Goal: Task Accomplishment & Management: Use online tool/utility

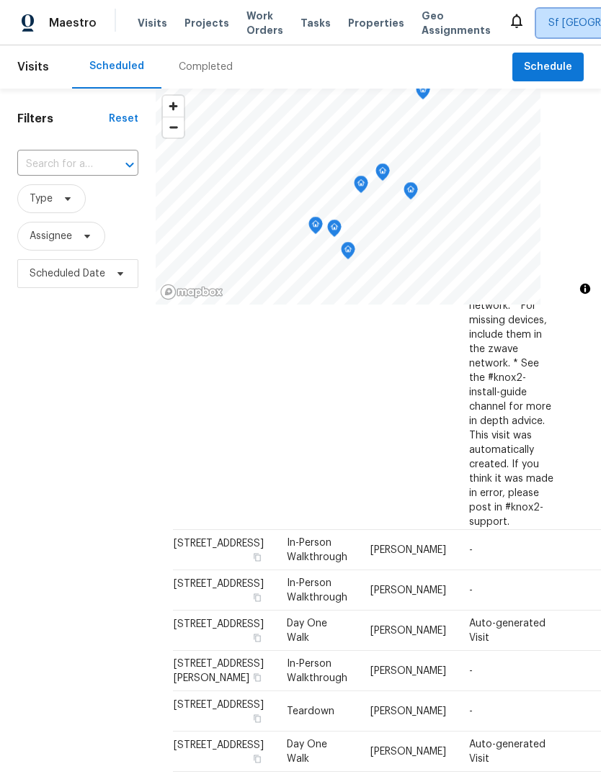
click at [548, 21] on span "Sf [GEOGRAPHIC_DATA]" at bounding box center [604, 23] width 113 height 14
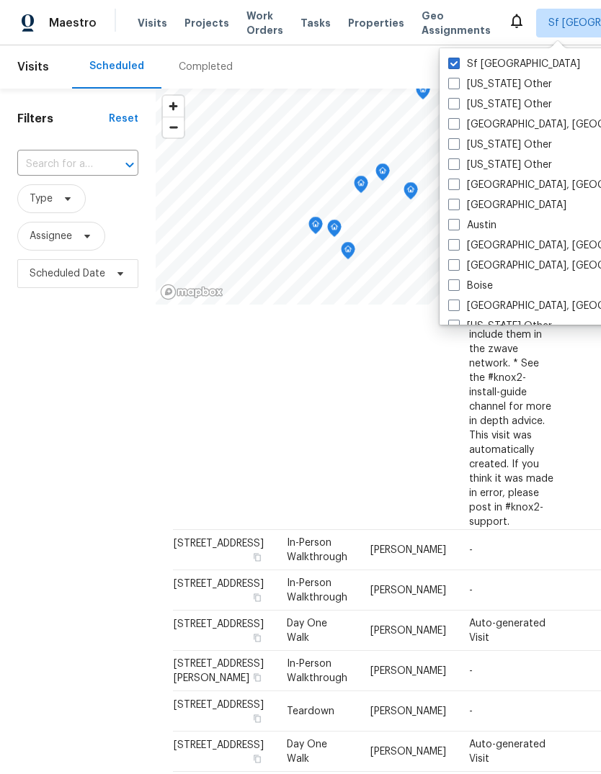
click at [203, 68] on div "Completed" at bounding box center [206, 67] width 54 height 14
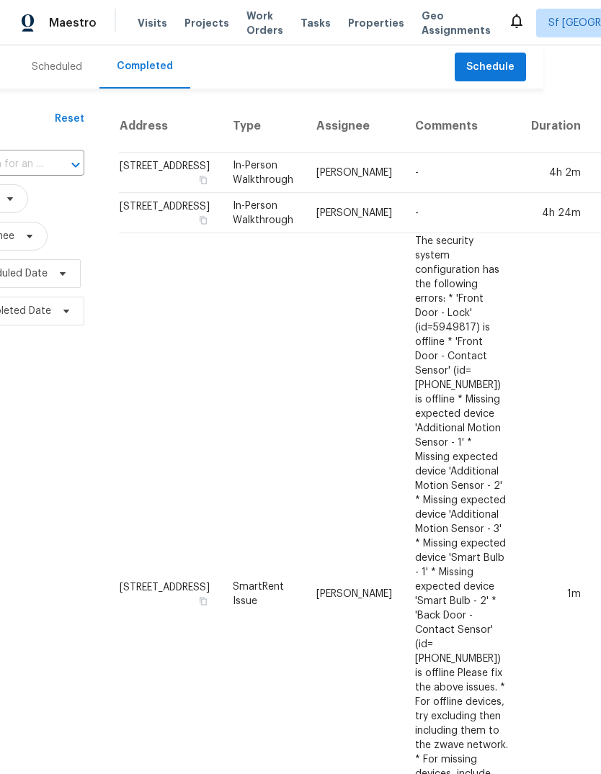
scroll to position [0, 58]
click at [548, 22] on span "Sf [GEOGRAPHIC_DATA]" at bounding box center [604, 23] width 113 height 14
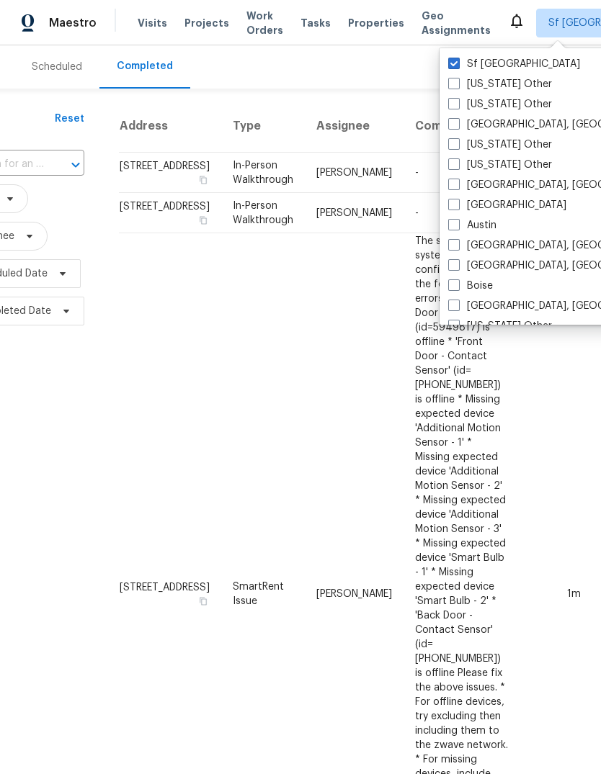
click at [460, 126] on label "[GEOGRAPHIC_DATA], [GEOGRAPHIC_DATA]" at bounding box center [559, 124] width 223 height 14
click at [457, 126] on input "[GEOGRAPHIC_DATA], [GEOGRAPHIC_DATA]" at bounding box center [452, 121] width 9 height 9
checkbox input "true"
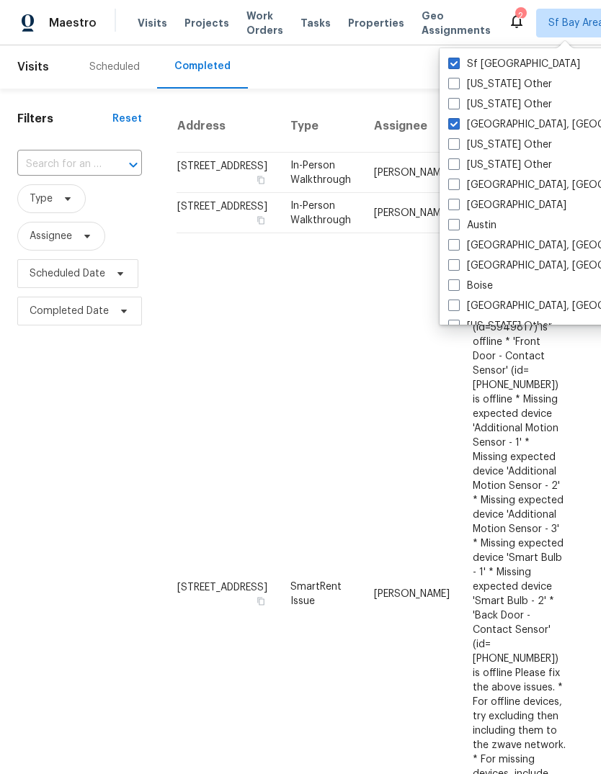
click at [454, 182] on span at bounding box center [454, 185] width 12 height 12
click at [454, 182] on input "[GEOGRAPHIC_DATA], [GEOGRAPHIC_DATA]" at bounding box center [452, 182] width 9 height 9
checkbox input "true"
click at [454, 201] on span at bounding box center [454, 205] width 12 height 12
click at [454, 201] on input "[GEOGRAPHIC_DATA]" at bounding box center [452, 202] width 9 height 9
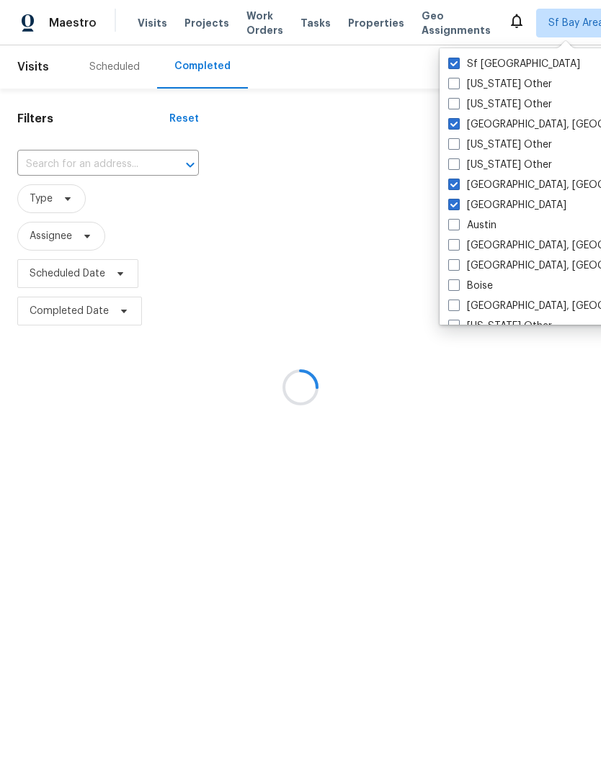
click at [454, 201] on span at bounding box center [454, 205] width 12 height 12
click at [454, 201] on input "[GEOGRAPHIC_DATA]" at bounding box center [452, 202] width 9 height 9
checkbox input "false"
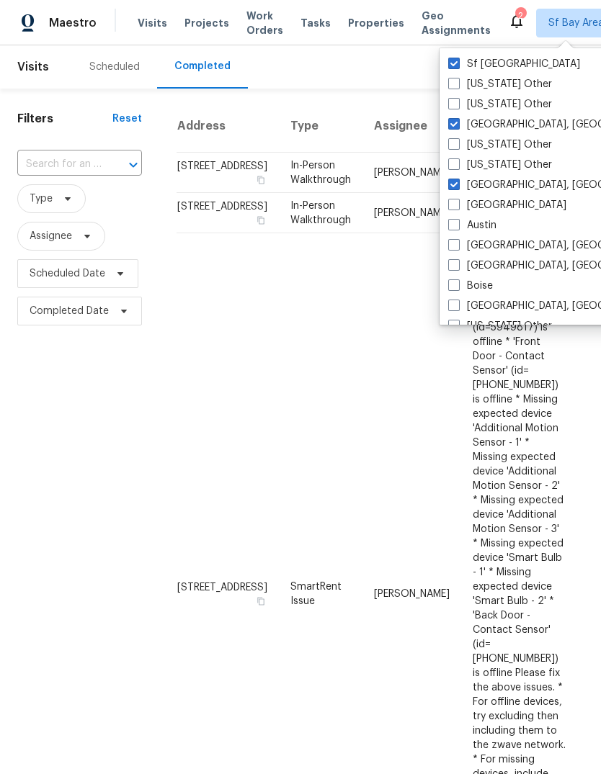
click at [457, 219] on span at bounding box center [454, 225] width 12 height 12
click at [457, 218] on input "Austin" at bounding box center [452, 222] width 9 height 9
click at [456, 219] on span at bounding box center [454, 225] width 12 height 12
click at [456, 218] on input "Austin" at bounding box center [452, 222] width 9 height 9
checkbox input "false"
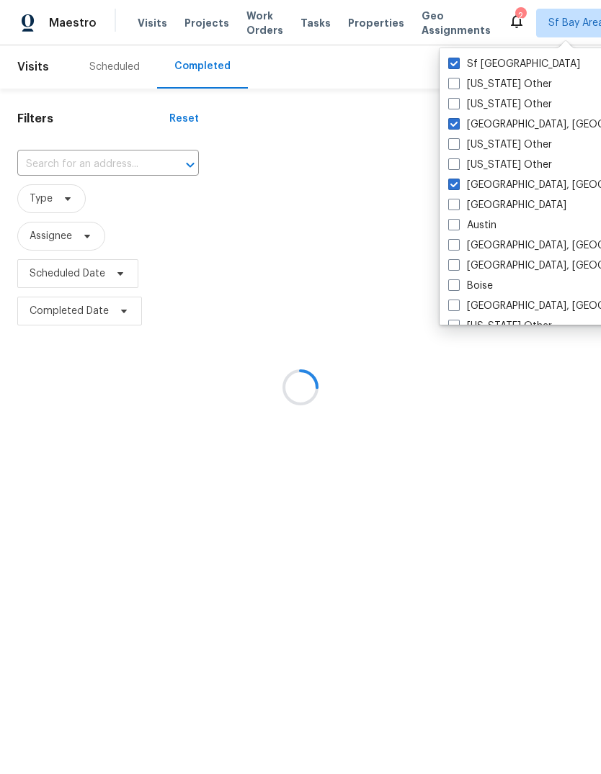
click at [478, 202] on label "[GEOGRAPHIC_DATA]" at bounding box center [507, 205] width 118 height 14
click at [457, 202] on input "[GEOGRAPHIC_DATA]" at bounding box center [452, 202] width 9 height 9
checkbox input "true"
click at [483, 225] on label "Austin" at bounding box center [472, 225] width 48 height 14
click at [457, 225] on input "Austin" at bounding box center [452, 222] width 9 height 9
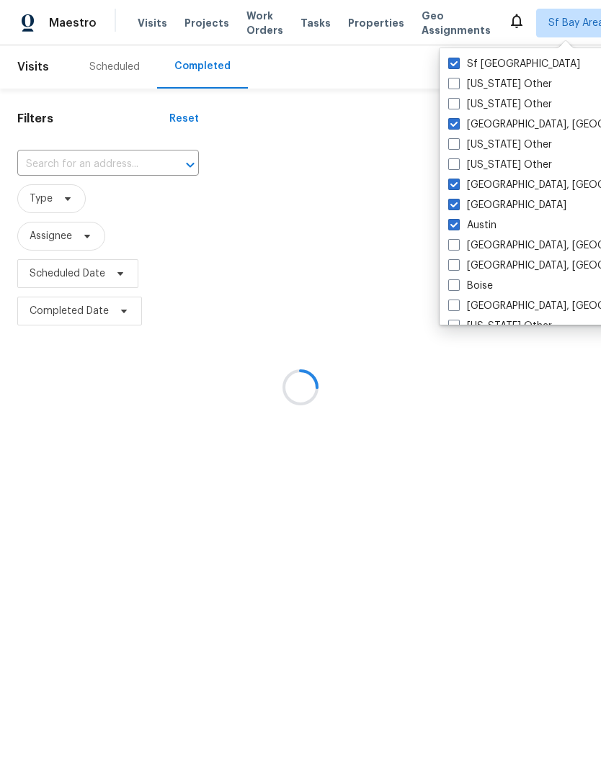
checkbox input "true"
click at [514, 244] on label "[GEOGRAPHIC_DATA], [GEOGRAPHIC_DATA]" at bounding box center [559, 245] width 223 height 14
click at [457, 244] on input "[GEOGRAPHIC_DATA], [GEOGRAPHIC_DATA]" at bounding box center [452, 242] width 9 height 9
checkbox input "true"
click at [524, 264] on label "[GEOGRAPHIC_DATA], [GEOGRAPHIC_DATA]" at bounding box center [559, 266] width 223 height 14
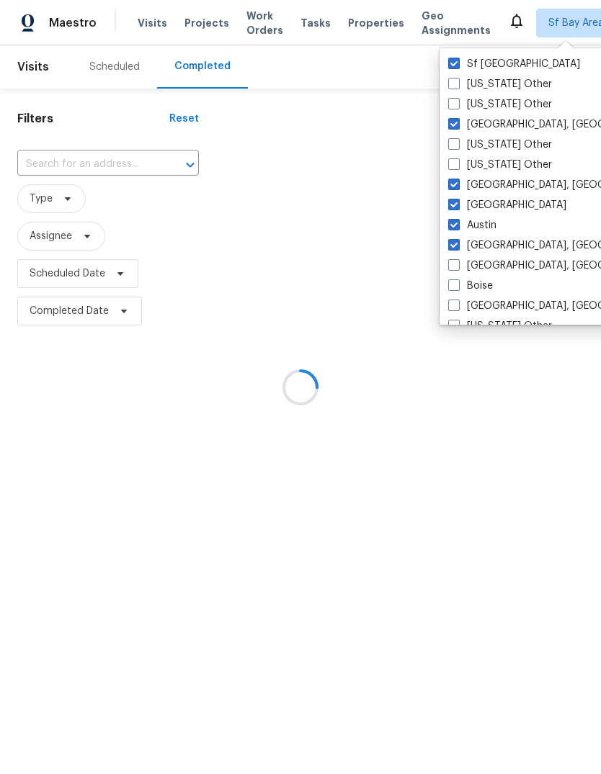
click at [457, 264] on input "[GEOGRAPHIC_DATA], [GEOGRAPHIC_DATA]" at bounding box center [452, 263] width 9 height 9
checkbox input "true"
click at [486, 287] on label "Boise" at bounding box center [470, 286] width 45 height 14
click at [457, 287] on input "Boise" at bounding box center [452, 283] width 9 height 9
checkbox input "true"
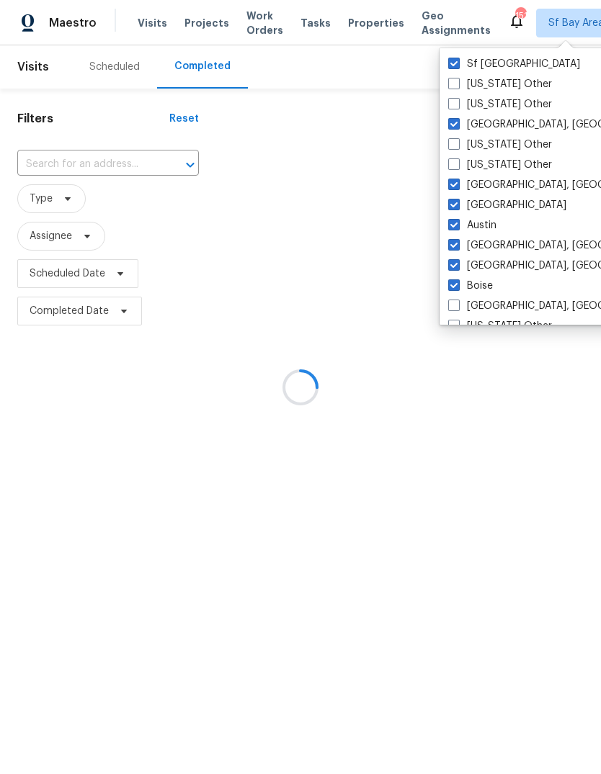
click at [512, 305] on label "[GEOGRAPHIC_DATA], [GEOGRAPHIC_DATA]" at bounding box center [559, 306] width 223 height 14
click at [457, 305] on input "[GEOGRAPHIC_DATA], [GEOGRAPHIC_DATA]" at bounding box center [452, 303] width 9 height 9
checkbox input "true"
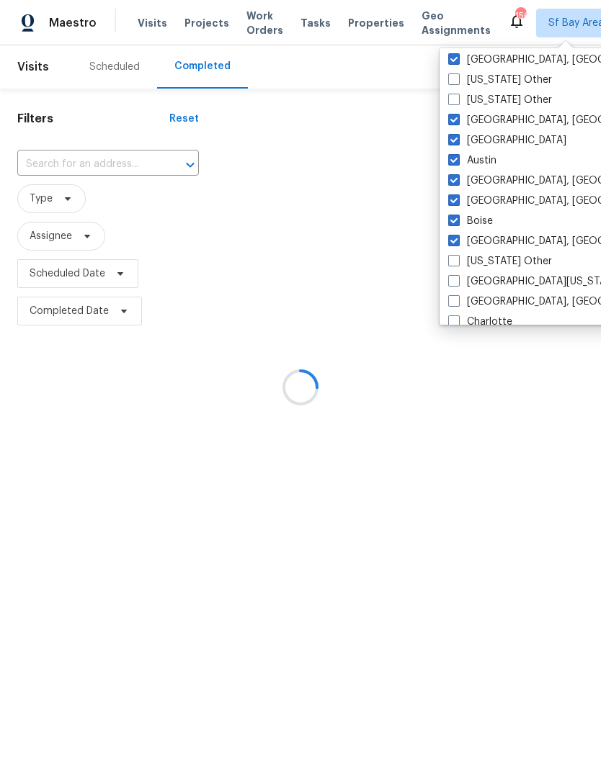
scroll to position [69, 0]
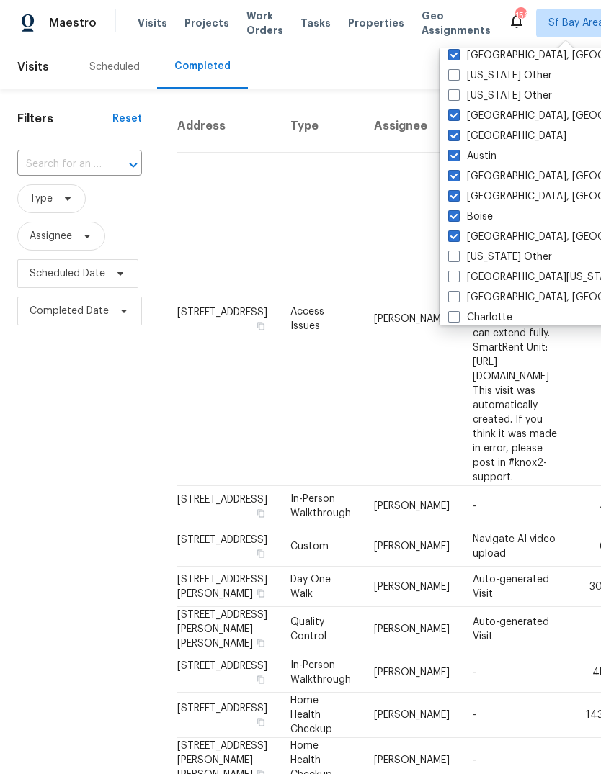
click at [517, 261] on label "[US_STATE] Other" at bounding box center [500, 257] width 104 height 14
click at [457, 259] on input "[US_STATE] Other" at bounding box center [452, 254] width 9 height 9
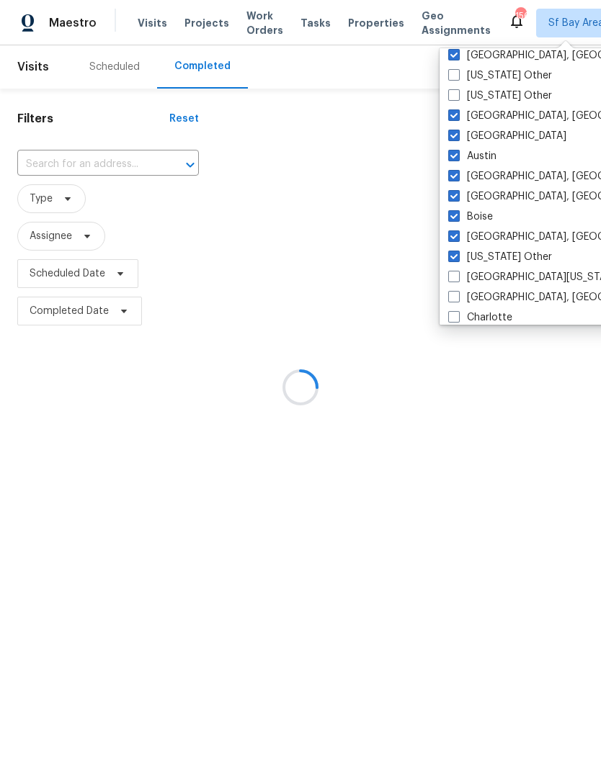
click at [518, 259] on label "[US_STATE] Other" at bounding box center [500, 257] width 104 height 14
click at [457, 259] on input "[US_STATE] Other" at bounding box center [452, 254] width 9 height 9
checkbox input "false"
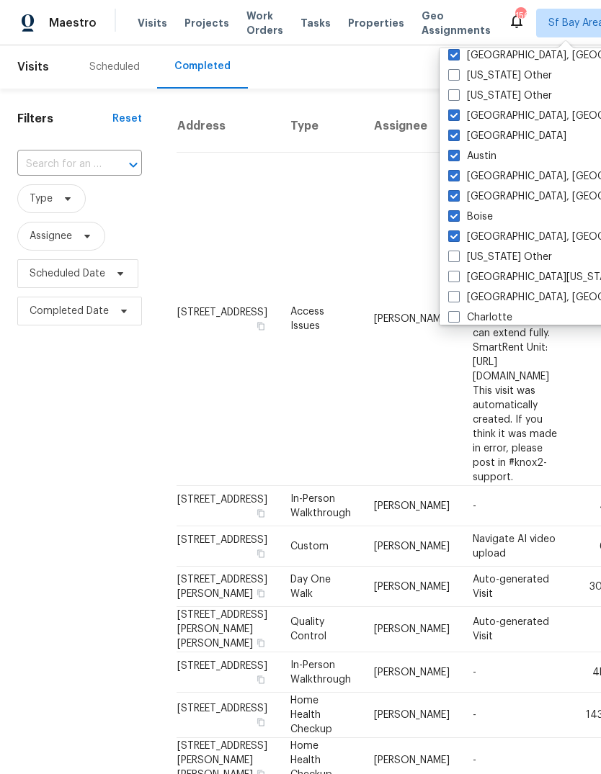
click at [455, 277] on span at bounding box center [454, 277] width 12 height 12
click at [455, 277] on input "[GEOGRAPHIC_DATA][US_STATE], [GEOGRAPHIC_DATA]" at bounding box center [452, 274] width 9 height 9
checkbox input "true"
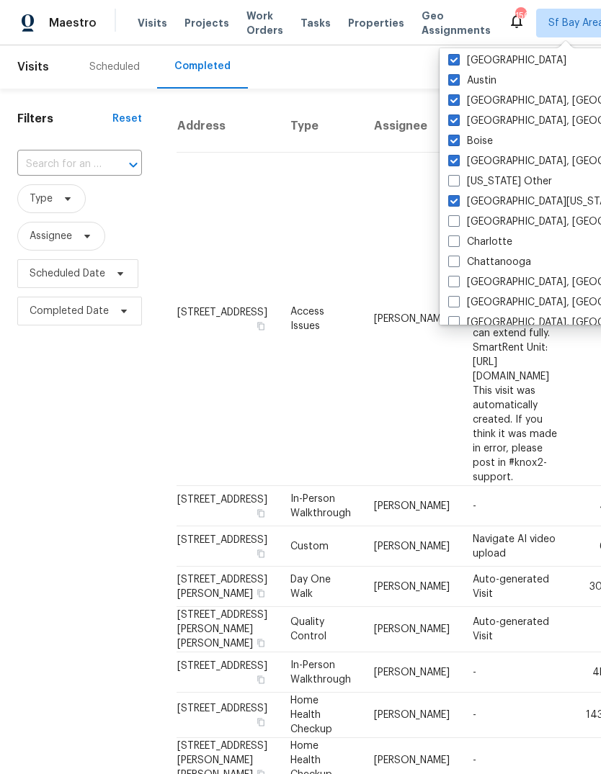
scroll to position [163, 0]
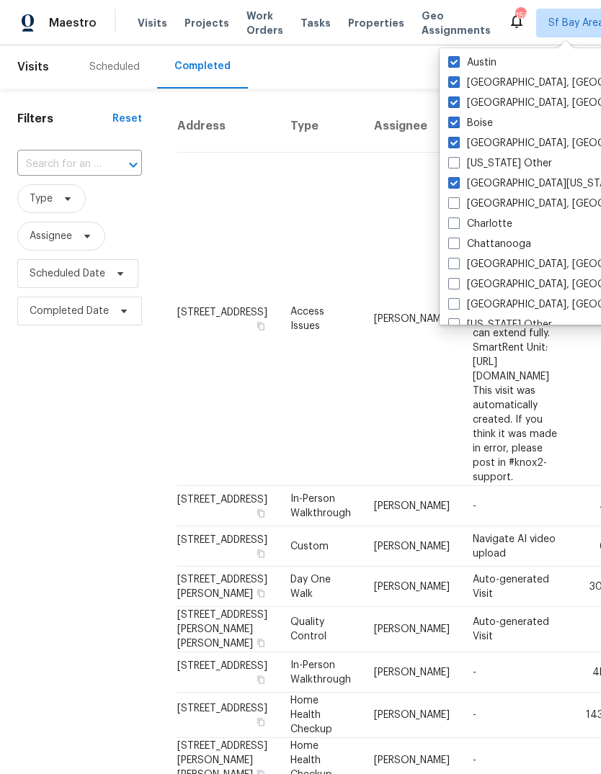
click at [449, 204] on span at bounding box center [454, 203] width 12 height 12
click at [449, 204] on input "[GEOGRAPHIC_DATA], [GEOGRAPHIC_DATA]" at bounding box center [452, 201] width 9 height 9
checkbox input "true"
click at [457, 241] on span at bounding box center [454, 244] width 12 height 12
click at [457, 241] on input "Chattanooga" at bounding box center [452, 241] width 9 height 9
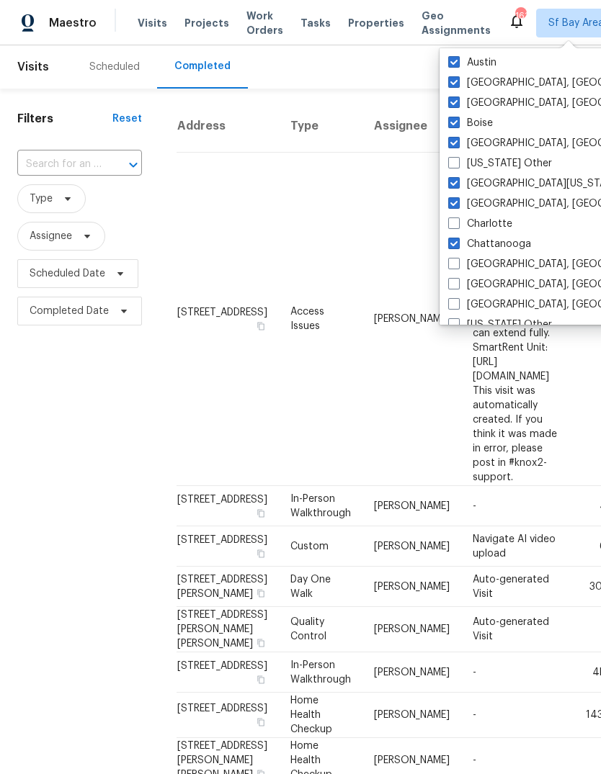
checkbox input "true"
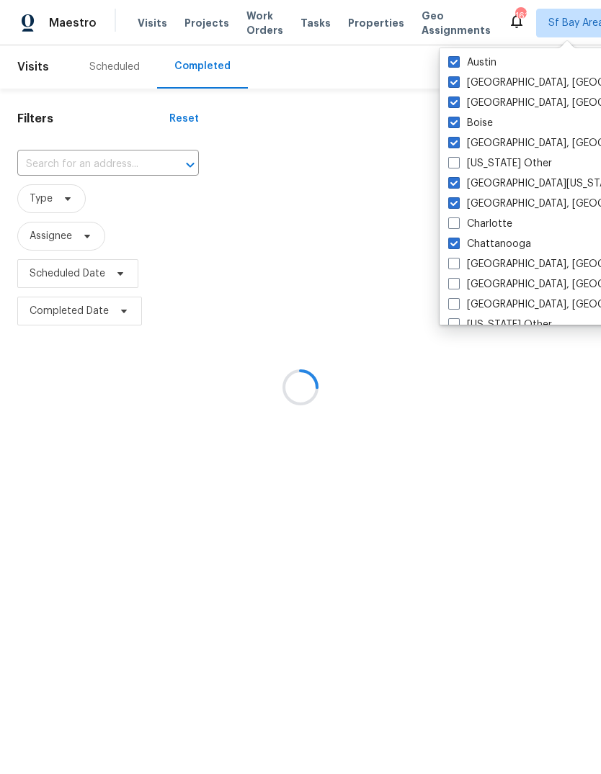
click at [453, 226] on span at bounding box center [454, 224] width 12 height 12
click at [453, 226] on input "Charlotte" at bounding box center [452, 221] width 9 height 9
checkbox input "true"
click at [452, 261] on span at bounding box center [454, 264] width 12 height 12
click at [452, 261] on input "[GEOGRAPHIC_DATA], [GEOGRAPHIC_DATA]" at bounding box center [452, 261] width 9 height 9
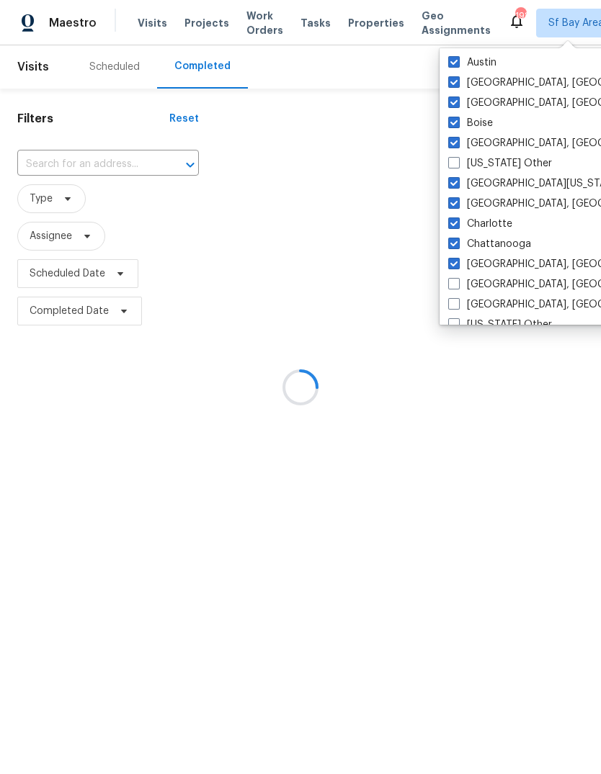
checkbox input "true"
click at [450, 280] on span at bounding box center [454, 284] width 12 height 12
click at [450, 280] on input "[GEOGRAPHIC_DATA], [GEOGRAPHIC_DATA]" at bounding box center [452, 281] width 9 height 9
checkbox input "true"
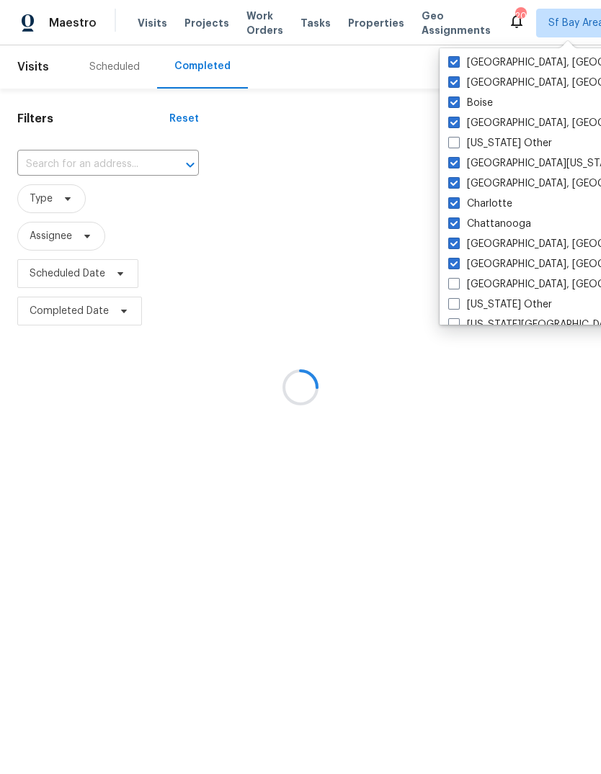
scroll to position [205, 0]
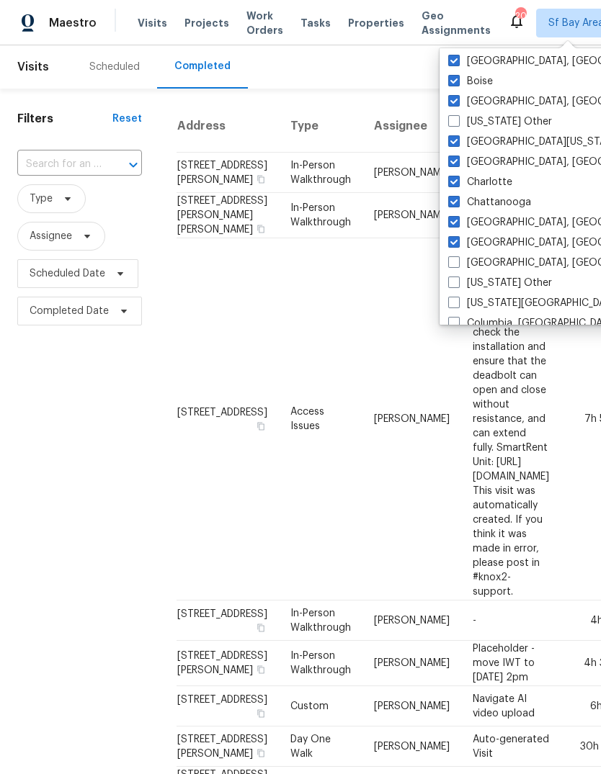
click at [444, 257] on div "[GEOGRAPHIC_DATA], [GEOGRAPHIC_DATA]" at bounding box center [589, 263] width 290 height 20
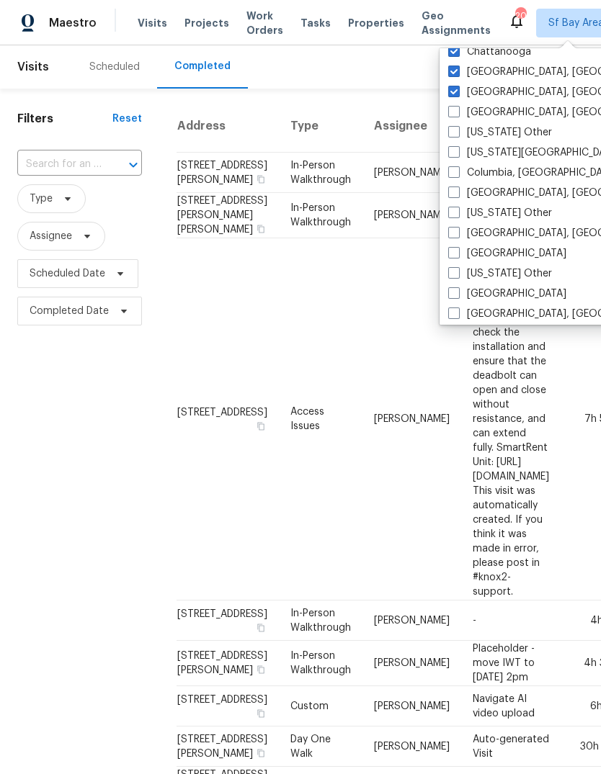
scroll to position [365, 0]
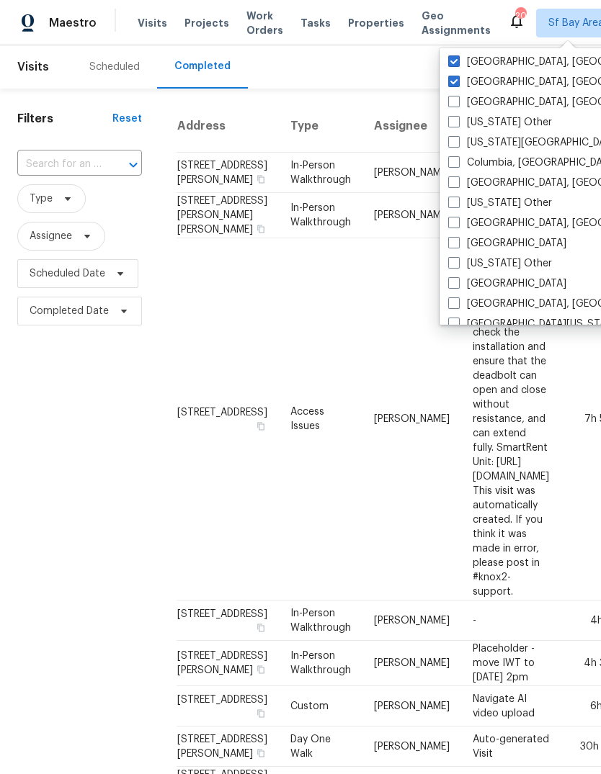
click at [506, 145] on label "[US_STATE][GEOGRAPHIC_DATA], [GEOGRAPHIC_DATA]" at bounding box center [586, 142] width 277 height 14
click at [457, 145] on input "[US_STATE][GEOGRAPHIC_DATA], [GEOGRAPHIC_DATA]" at bounding box center [452, 139] width 9 height 9
checkbox input "true"
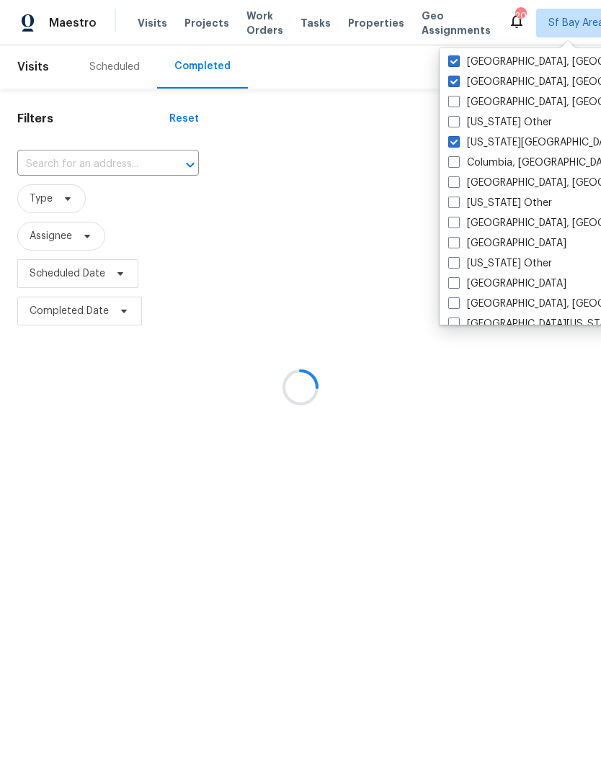
click at [500, 161] on label "Columbia, [GEOGRAPHIC_DATA]" at bounding box center [532, 163] width 169 height 14
click at [457, 161] on input "Columbia, [GEOGRAPHIC_DATA]" at bounding box center [452, 160] width 9 height 9
checkbox input "true"
click at [510, 182] on label "[GEOGRAPHIC_DATA], [GEOGRAPHIC_DATA]" at bounding box center [559, 183] width 223 height 14
click at [457, 182] on input "[GEOGRAPHIC_DATA], [GEOGRAPHIC_DATA]" at bounding box center [452, 180] width 9 height 9
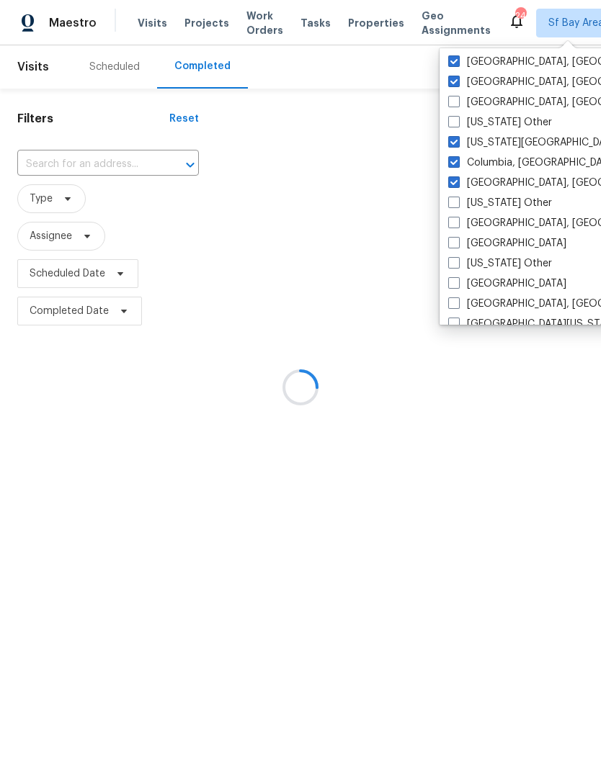
checkbox input "true"
click at [518, 223] on label "[GEOGRAPHIC_DATA], [GEOGRAPHIC_DATA]" at bounding box center [559, 223] width 223 height 14
click at [457, 223] on input "[GEOGRAPHIC_DATA], [GEOGRAPHIC_DATA]" at bounding box center [452, 220] width 9 height 9
checkbox input "true"
click at [482, 244] on label "[GEOGRAPHIC_DATA]" at bounding box center [507, 243] width 118 height 14
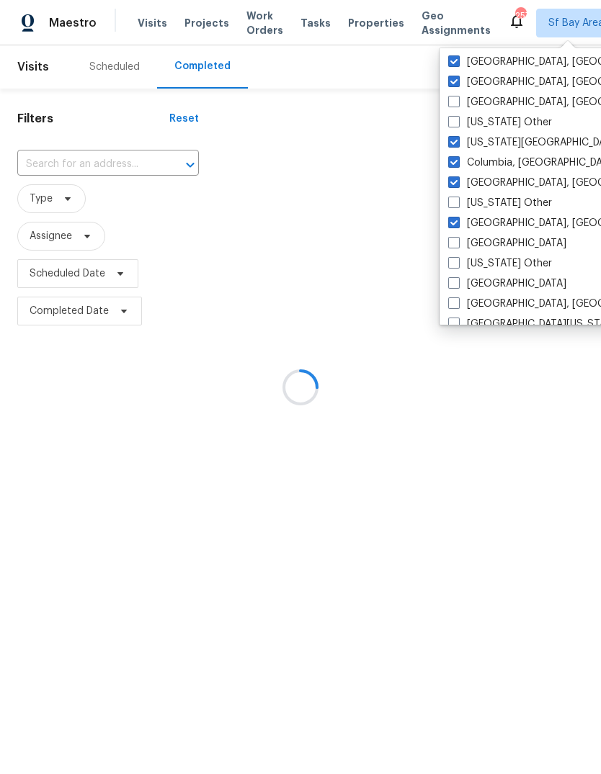
click at [457, 244] on input "[GEOGRAPHIC_DATA]" at bounding box center [452, 240] width 9 height 9
checkbox input "true"
click at [488, 285] on label "[GEOGRAPHIC_DATA]" at bounding box center [507, 284] width 118 height 14
click at [457, 285] on input "[GEOGRAPHIC_DATA]" at bounding box center [452, 281] width 9 height 9
checkbox input "true"
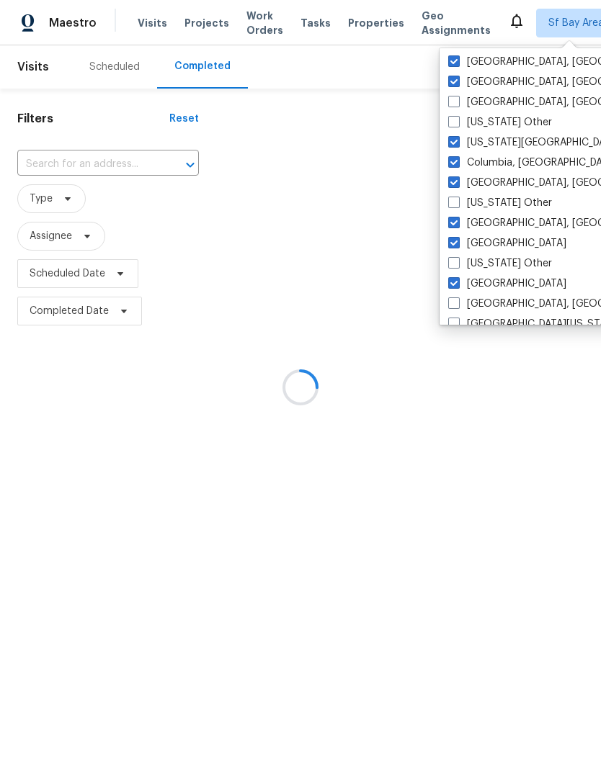
click at [503, 304] on label "[GEOGRAPHIC_DATA], [GEOGRAPHIC_DATA]" at bounding box center [559, 304] width 223 height 14
click at [457, 304] on input "[GEOGRAPHIC_DATA], [GEOGRAPHIC_DATA]" at bounding box center [452, 301] width 9 height 9
checkbox input "true"
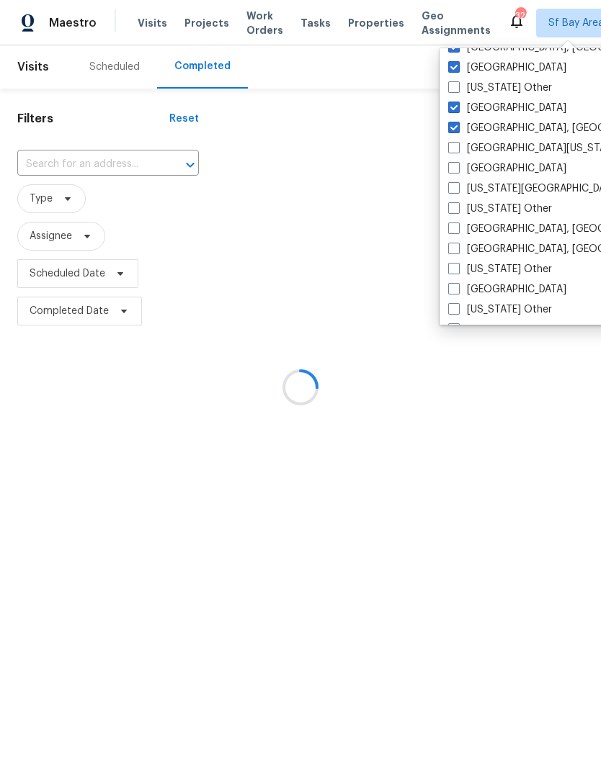
scroll to position [547, 0]
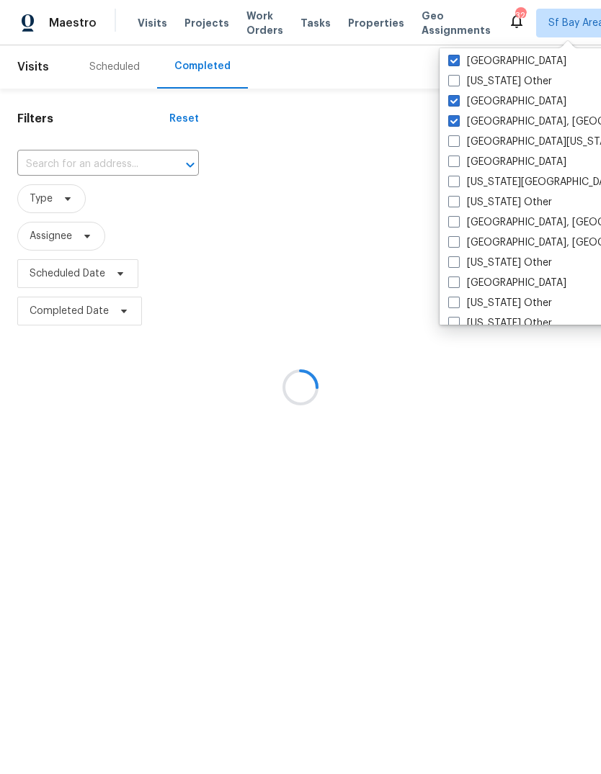
click at [493, 143] on label "[GEOGRAPHIC_DATA][US_STATE]" at bounding box center [534, 142] width 172 height 14
click at [457, 143] on input "[GEOGRAPHIC_DATA][US_STATE]" at bounding box center [452, 139] width 9 height 9
checkbox input "true"
click at [481, 162] on label "[GEOGRAPHIC_DATA]" at bounding box center [507, 162] width 118 height 14
click at [457, 162] on input "[GEOGRAPHIC_DATA]" at bounding box center [452, 159] width 9 height 9
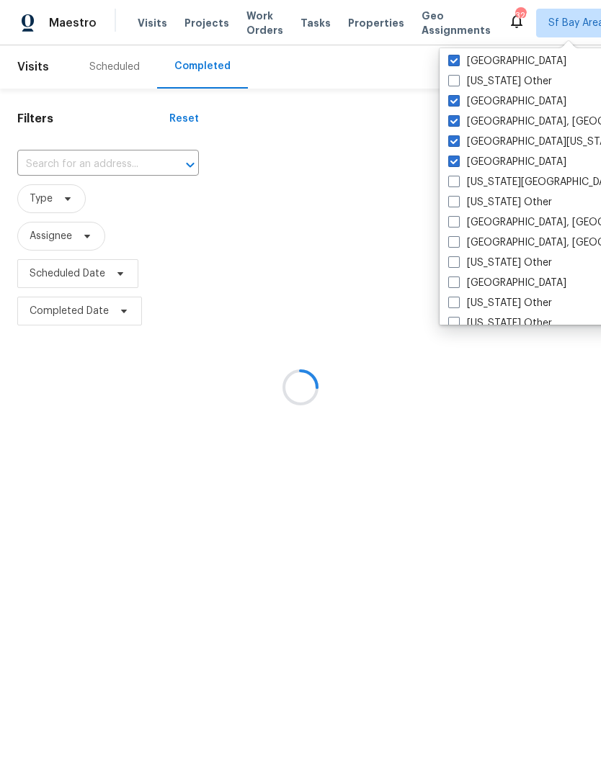
checkbox input "true"
click at [512, 182] on label "[US_STATE][GEOGRAPHIC_DATA]" at bounding box center [534, 182] width 172 height 14
click at [457, 182] on input "[US_STATE][GEOGRAPHIC_DATA]" at bounding box center [452, 179] width 9 height 9
checkbox input "true"
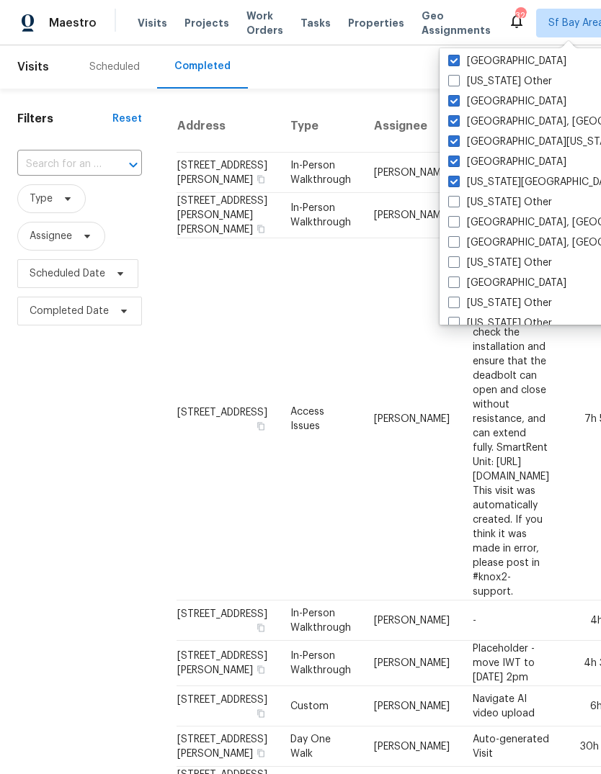
click at [511, 222] on label "[GEOGRAPHIC_DATA], [GEOGRAPHIC_DATA]" at bounding box center [559, 222] width 223 height 14
click at [457, 222] on input "[GEOGRAPHIC_DATA], [GEOGRAPHIC_DATA]" at bounding box center [452, 219] width 9 height 9
checkbox input "true"
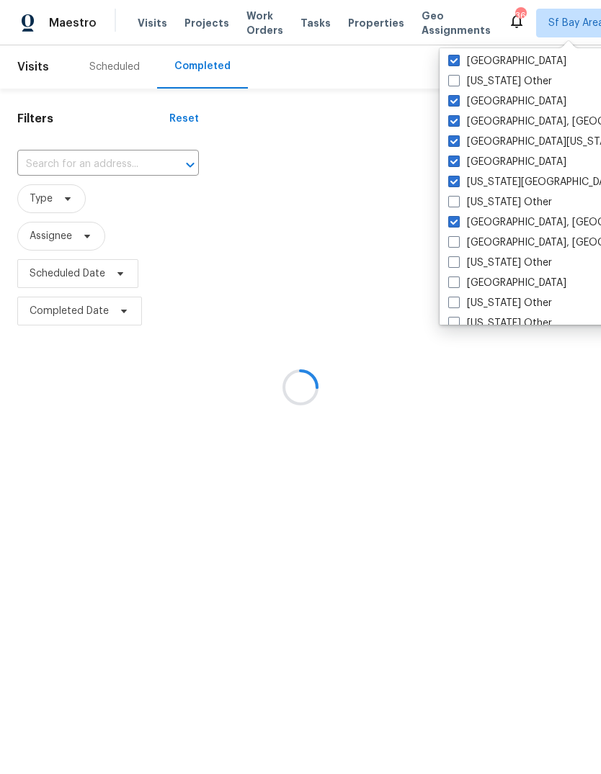
click at [519, 240] on label "[GEOGRAPHIC_DATA], [GEOGRAPHIC_DATA]" at bounding box center [559, 243] width 223 height 14
click at [457, 240] on input "[GEOGRAPHIC_DATA], [GEOGRAPHIC_DATA]" at bounding box center [452, 240] width 9 height 9
checkbox input "true"
click at [491, 281] on label "[GEOGRAPHIC_DATA]" at bounding box center [507, 283] width 118 height 14
click at [457, 281] on input "[GEOGRAPHIC_DATA]" at bounding box center [452, 280] width 9 height 9
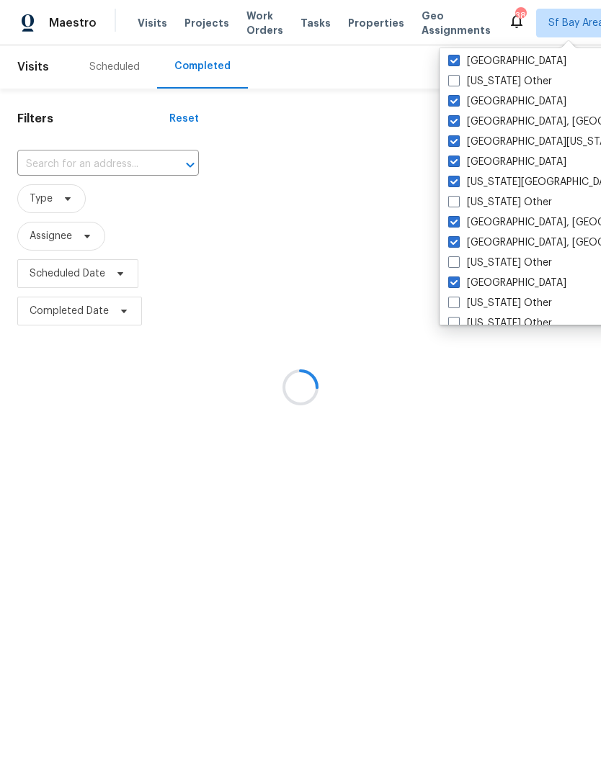
checkbox input "true"
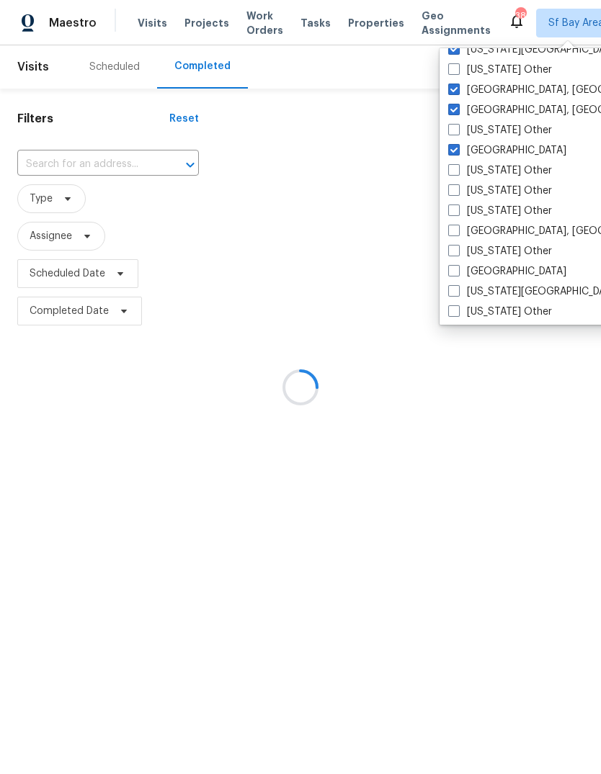
scroll to position [689, 0]
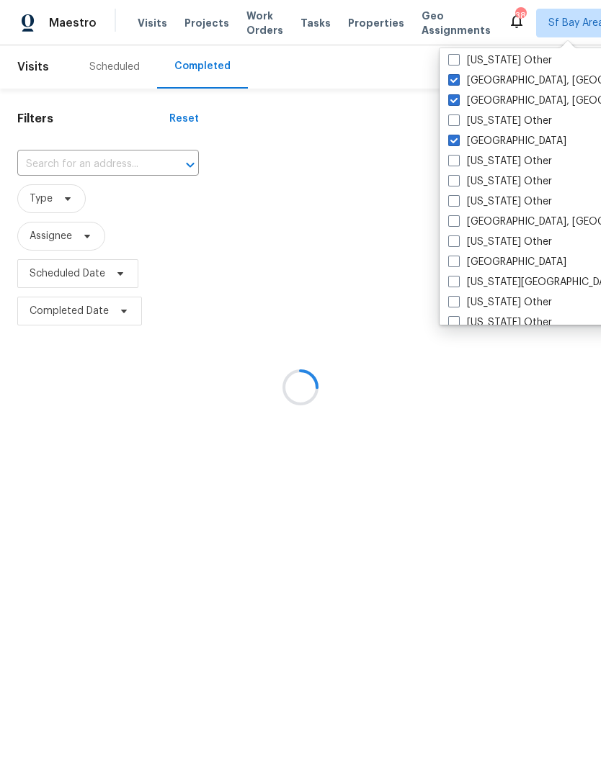
click at [519, 223] on label "[GEOGRAPHIC_DATA], [GEOGRAPHIC_DATA]" at bounding box center [559, 222] width 223 height 14
click at [457, 223] on input "[GEOGRAPHIC_DATA], [GEOGRAPHIC_DATA]" at bounding box center [452, 219] width 9 height 9
checkbox input "true"
click at [511, 261] on label "[GEOGRAPHIC_DATA]" at bounding box center [507, 262] width 118 height 14
click at [457, 261] on input "[GEOGRAPHIC_DATA]" at bounding box center [452, 259] width 9 height 9
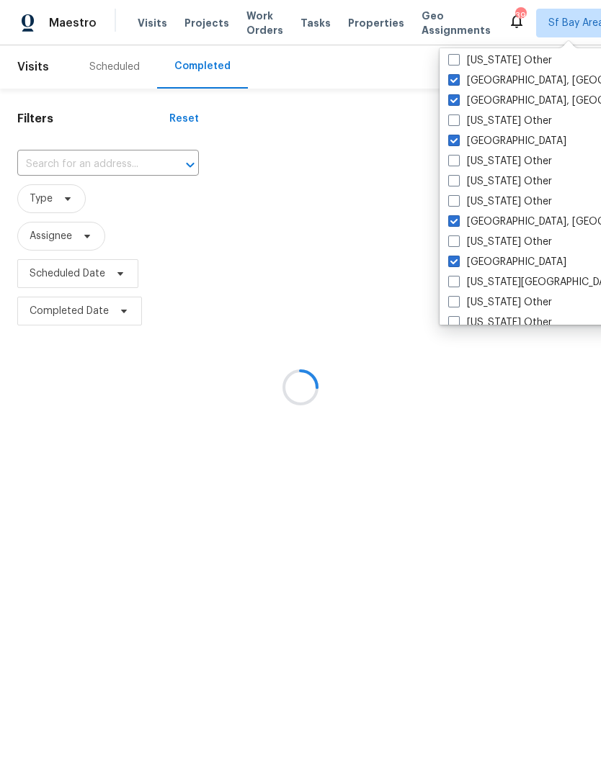
checkbox input "true"
click at [506, 285] on label "[US_STATE][GEOGRAPHIC_DATA]" at bounding box center [534, 282] width 172 height 14
click at [457, 285] on input "[US_STATE][GEOGRAPHIC_DATA]" at bounding box center [452, 279] width 9 height 9
checkbox input "true"
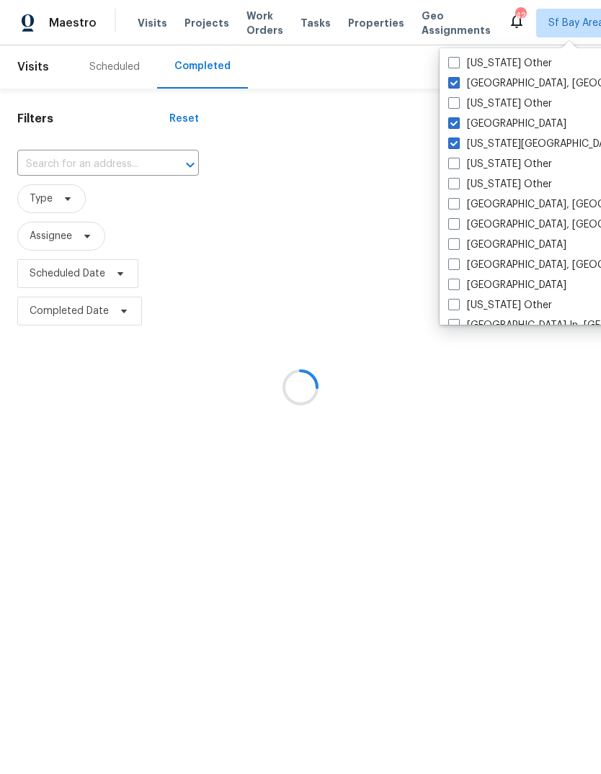
scroll to position [846, 0]
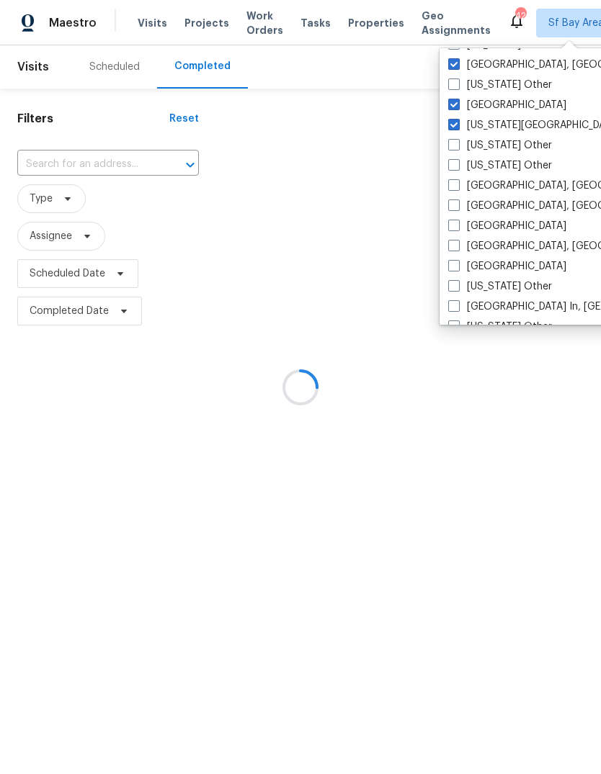
click at [500, 187] on label "[GEOGRAPHIC_DATA], [GEOGRAPHIC_DATA]" at bounding box center [559, 186] width 223 height 14
click at [457, 187] on input "[GEOGRAPHIC_DATA], [GEOGRAPHIC_DATA]" at bounding box center [452, 183] width 9 height 9
checkbox input "true"
click at [502, 206] on label "[GEOGRAPHIC_DATA], [GEOGRAPHIC_DATA]" at bounding box center [559, 206] width 223 height 14
click at [457, 206] on input "[GEOGRAPHIC_DATA], [GEOGRAPHIC_DATA]" at bounding box center [452, 203] width 9 height 9
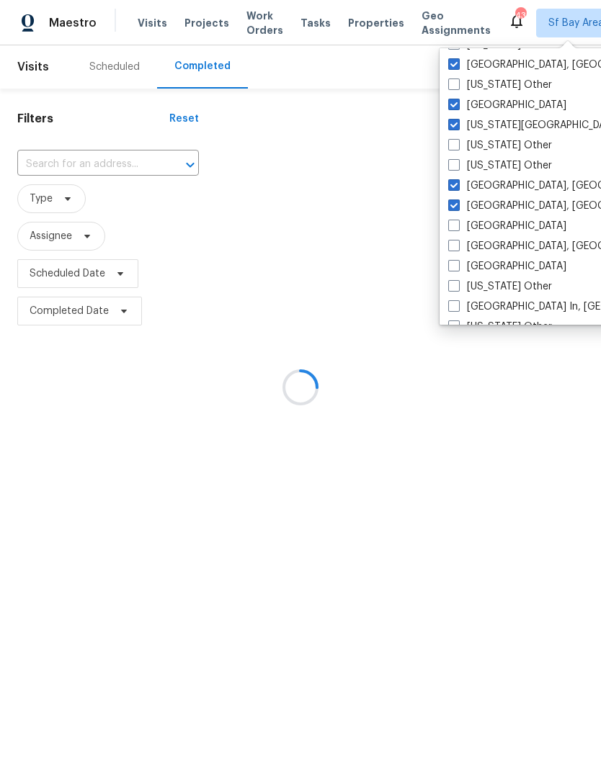
checkbox input "true"
click at [493, 225] on label "[GEOGRAPHIC_DATA]" at bounding box center [507, 226] width 118 height 14
click at [457, 225] on input "[GEOGRAPHIC_DATA]" at bounding box center [452, 223] width 9 height 9
checkbox input "true"
click at [511, 248] on label "[GEOGRAPHIC_DATA], [GEOGRAPHIC_DATA]" at bounding box center [559, 246] width 223 height 14
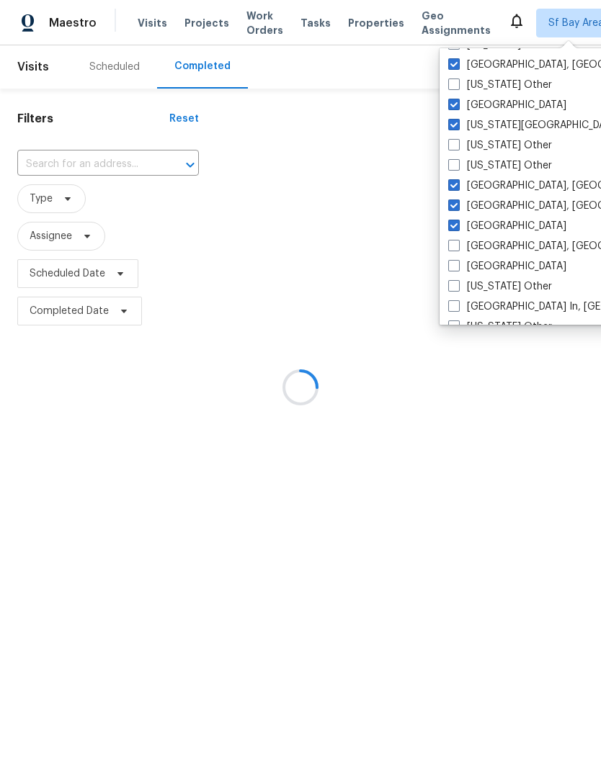
click at [457, 248] on input "[GEOGRAPHIC_DATA], [GEOGRAPHIC_DATA]" at bounding box center [452, 243] width 9 height 9
checkbox input "true"
click at [508, 269] on label "[GEOGRAPHIC_DATA]" at bounding box center [507, 266] width 118 height 14
click at [457, 269] on input "[GEOGRAPHIC_DATA]" at bounding box center [452, 263] width 9 height 9
checkbox input "true"
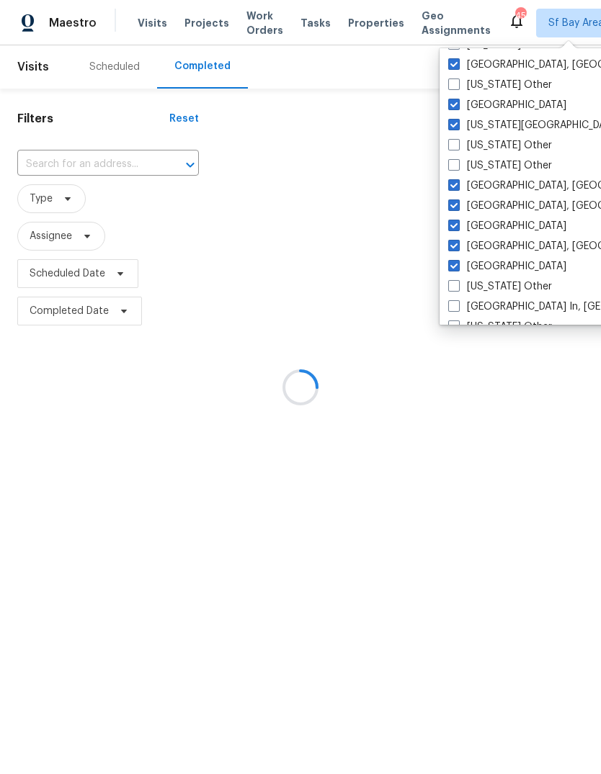
click at [514, 305] on label "[GEOGRAPHIC_DATA] In, [GEOGRAPHIC_DATA]" at bounding box center [565, 307] width 235 height 14
click at [457, 305] on input "[GEOGRAPHIC_DATA] In, [GEOGRAPHIC_DATA]" at bounding box center [452, 304] width 9 height 9
checkbox input "true"
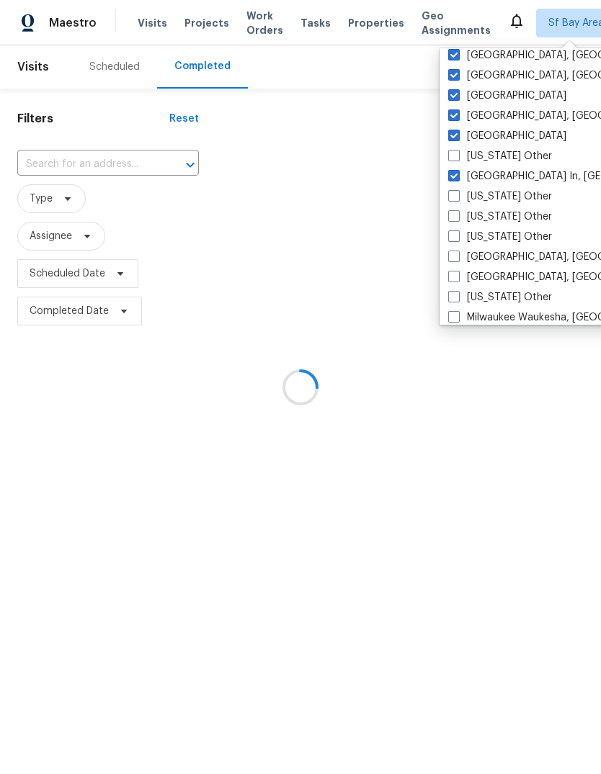
scroll to position [977, 0]
click at [511, 259] on label "[GEOGRAPHIC_DATA], [GEOGRAPHIC_DATA]" at bounding box center [559, 256] width 223 height 14
click at [457, 259] on input "[GEOGRAPHIC_DATA], [GEOGRAPHIC_DATA]" at bounding box center [452, 253] width 9 height 9
checkbox input "true"
click at [493, 274] on label "[GEOGRAPHIC_DATA], [GEOGRAPHIC_DATA]" at bounding box center [559, 276] width 223 height 14
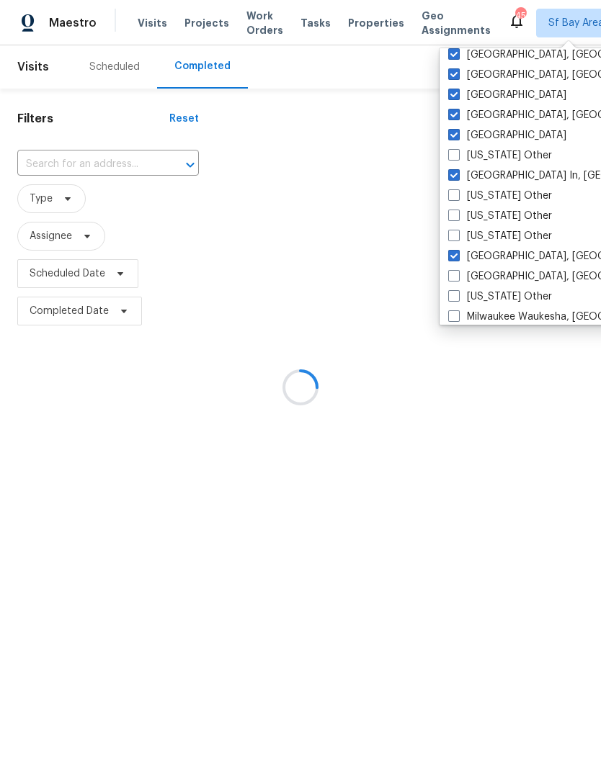
click at [457, 274] on input "[GEOGRAPHIC_DATA], [GEOGRAPHIC_DATA]" at bounding box center [452, 273] width 9 height 9
checkbox input "true"
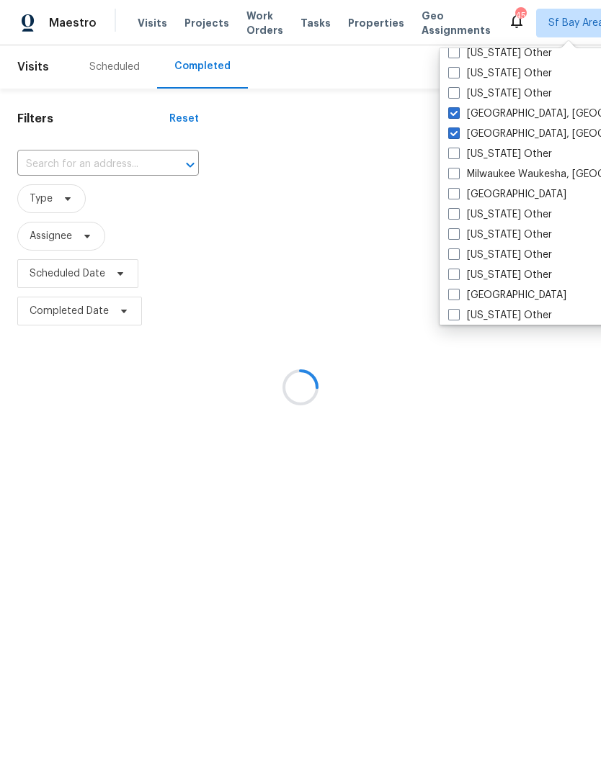
scroll to position [1133, 0]
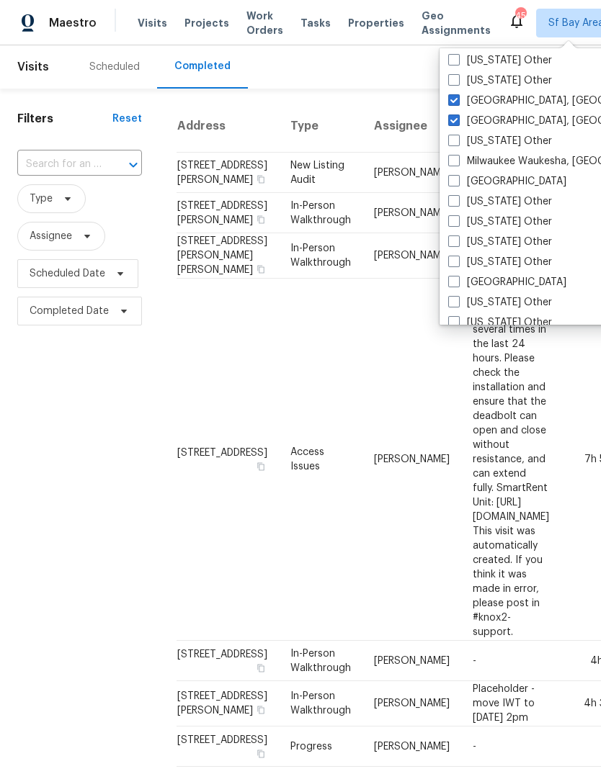
click at [494, 158] on label "Milwaukee Waukesha, [GEOGRAPHIC_DATA]" at bounding box center [559, 161] width 223 height 14
click at [457, 158] on input "Milwaukee Waukesha, [GEOGRAPHIC_DATA]" at bounding box center [452, 158] width 9 height 9
checkbox input "true"
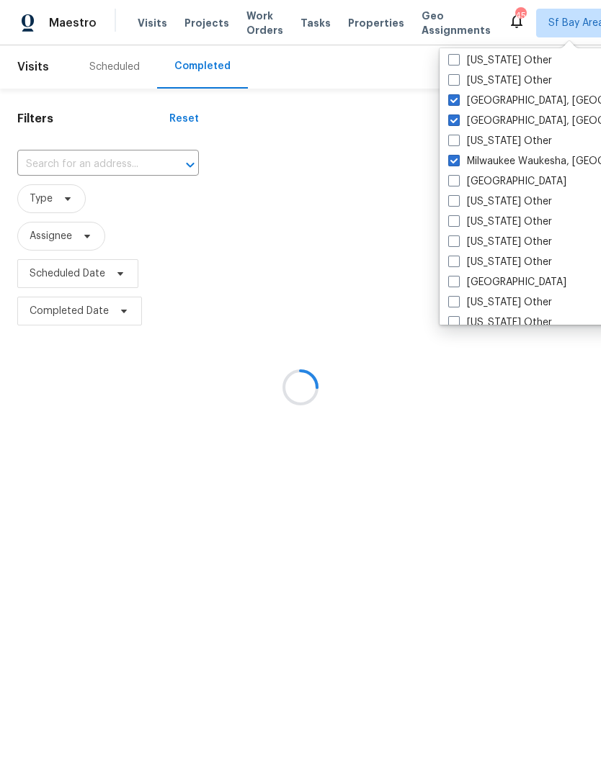
click at [500, 182] on label "[GEOGRAPHIC_DATA]" at bounding box center [507, 181] width 118 height 14
click at [457, 182] on input "[GEOGRAPHIC_DATA]" at bounding box center [452, 178] width 9 height 9
checkbox input "true"
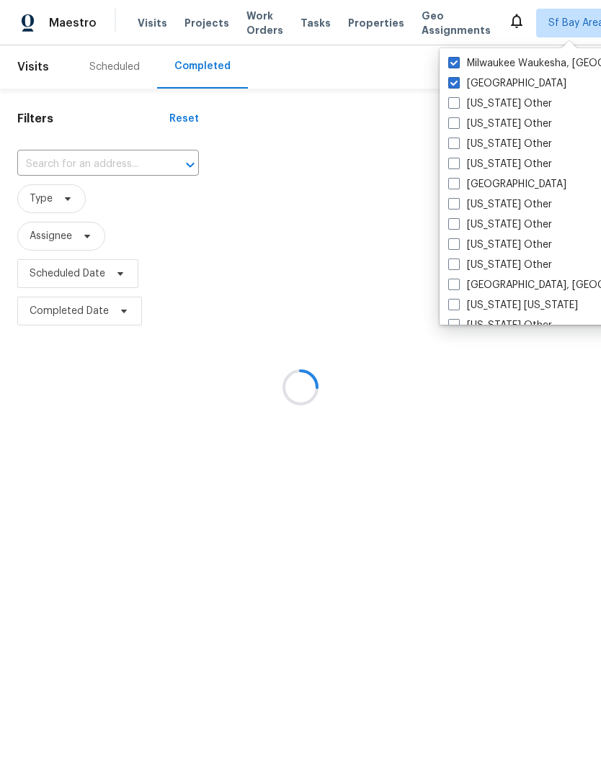
scroll to position [1236, 0]
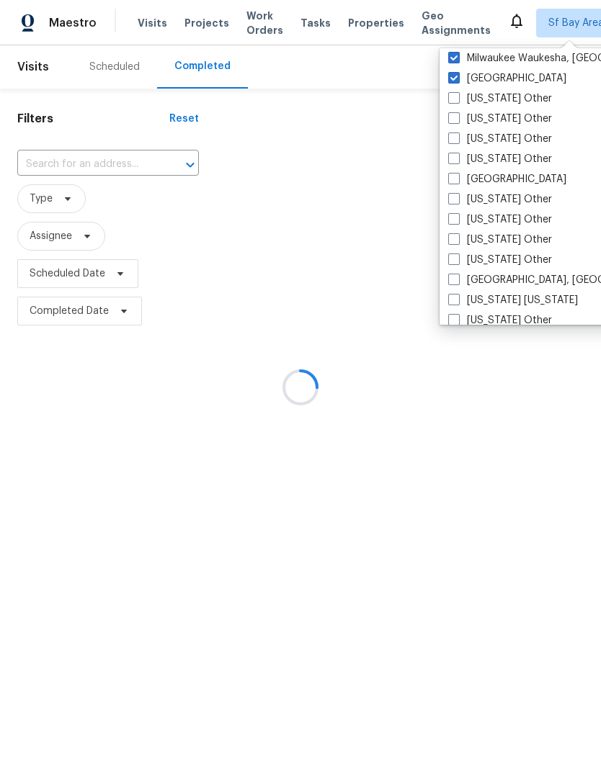
click at [501, 181] on label "[GEOGRAPHIC_DATA]" at bounding box center [507, 179] width 118 height 14
click at [457, 181] on input "[GEOGRAPHIC_DATA]" at bounding box center [452, 176] width 9 height 9
checkbox input "true"
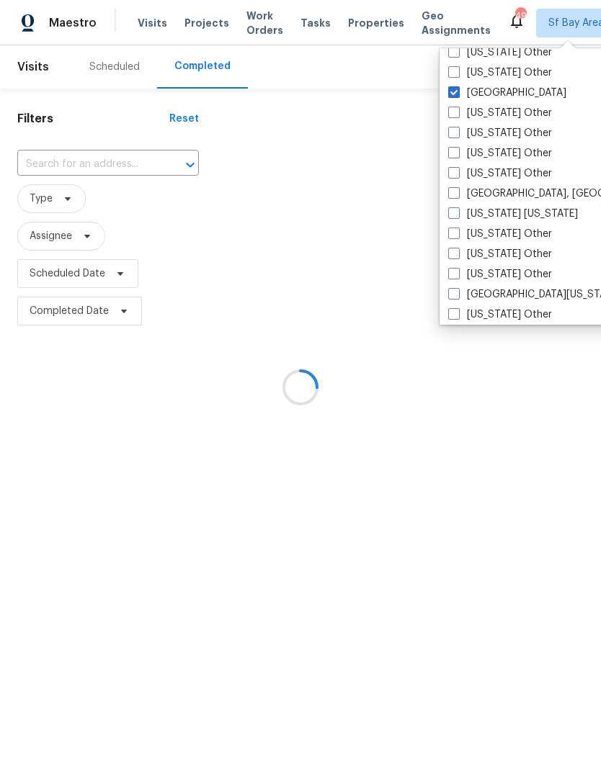
scroll to position [1326, 0]
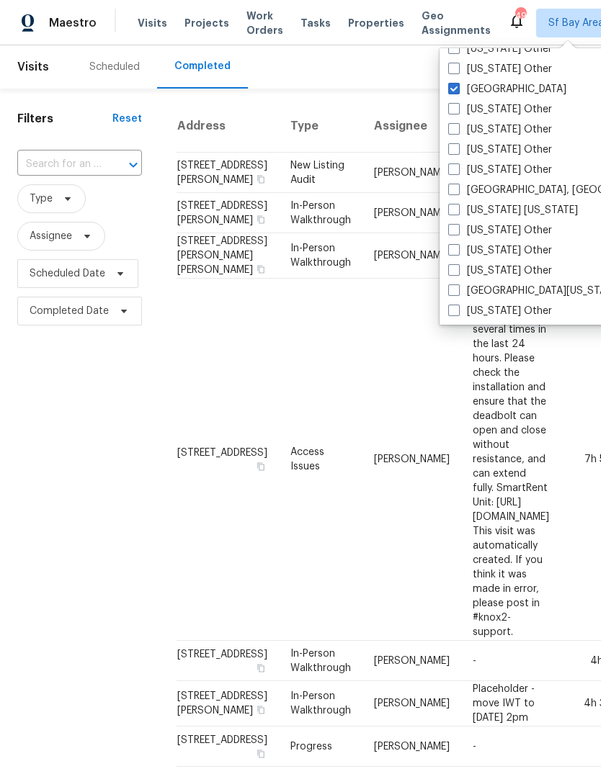
click at [516, 190] on label "[GEOGRAPHIC_DATA], [GEOGRAPHIC_DATA]" at bounding box center [559, 190] width 223 height 14
click at [457, 190] on input "[GEOGRAPHIC_DATA], [GEOGRAPHIC_DATA]" at bounding box center [452, 187] width 9 height 9
checkbox input "true"
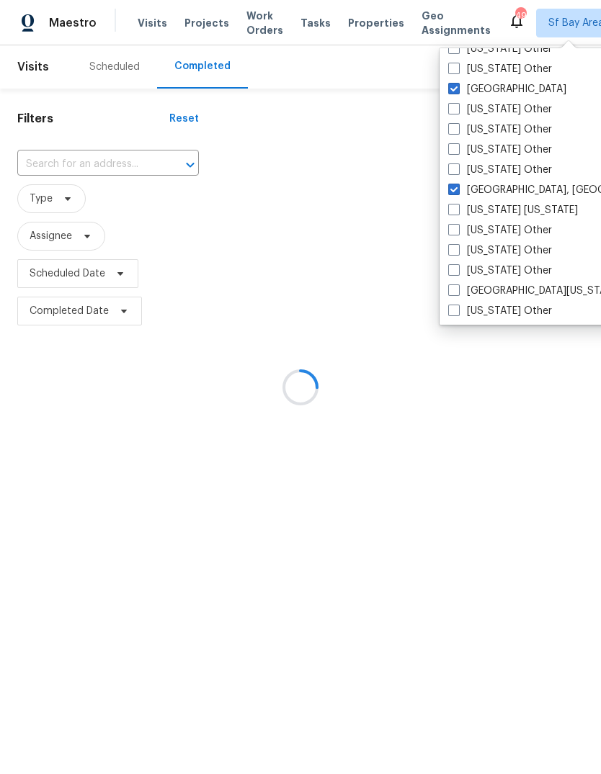
click at [532, 210] on label "[US_STATE] [US_STATE]" at bounding box center [513, 210] width 130 height 14
click at [457, 210] on input "[US_STATE] [US_STATE]" at bounding box center [452, 207] width 9 height 9
checkbox input "true"
click at [521, 229] on label "[US_STATE] Other" at bounding box center [500, 230] width 104 height 14
click at [457, 229] on input "[US_STATE] Other" at bounding box center [452, 227] width 9 height 9
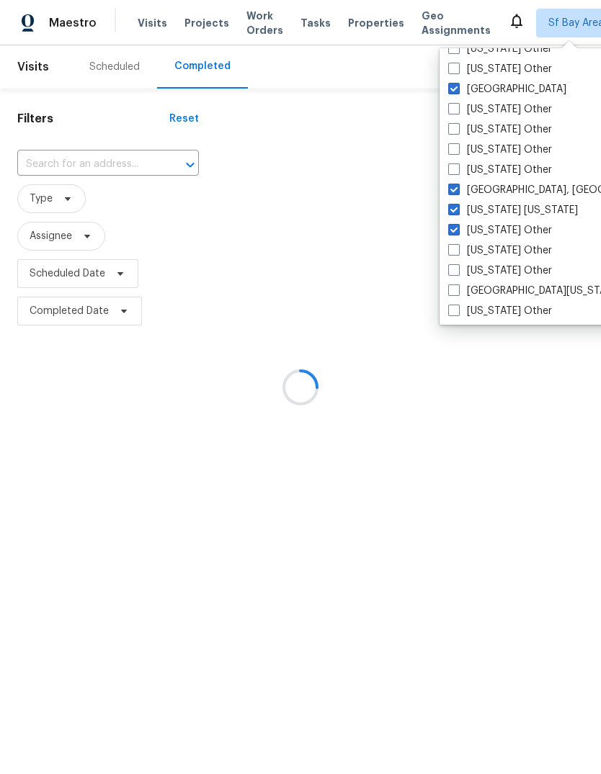
checkbox input "true"
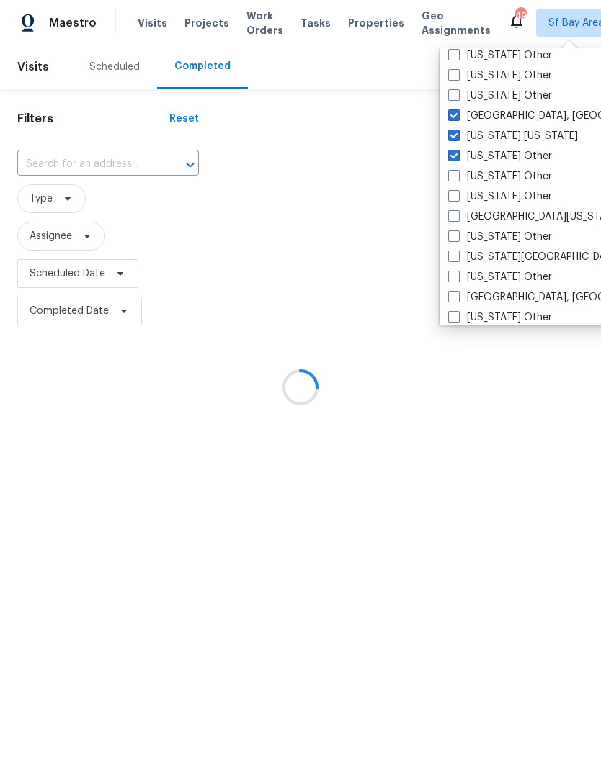
scroll to position [1411, 0]
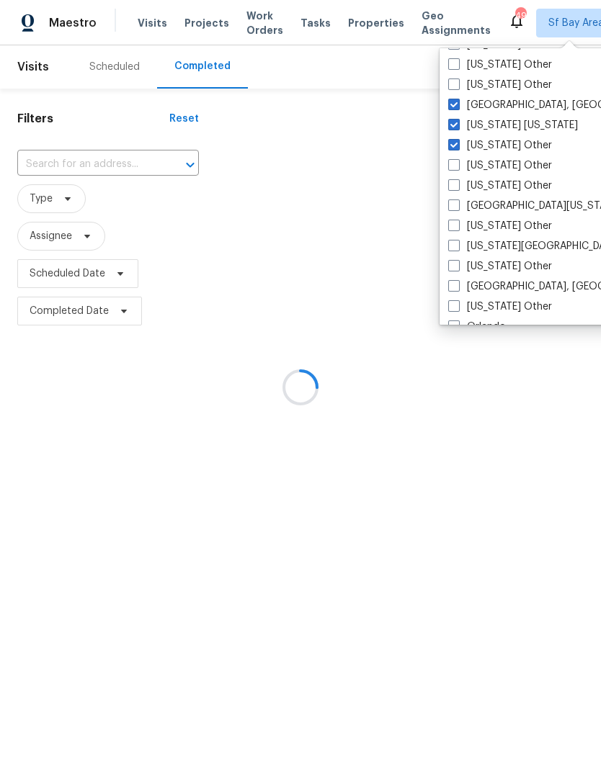
click at [519, 204] on label "[GEOGRAPHIC_DATA][US_STATE]" at bounding box center [534, 206] width 172 height 14
click at [457, 204] on input "[GEOGRAPHIC_DATA][US_STATE]" at bounding box center [452, 203] width 9 height 9
checkbox input "true"
click at [534, 245] on label "[US_STATE][GEOGRAPHIC_DATA], [GEOGRAPHIC_DATA]" at bounding box center [586, 246] width 277 height 14
click at [457, 245] on input "[US_STATE][GEOGRAPHIC_DATA], [GEOGRAPHIC_DATA]" at bounding box center [452, 243] width 9 height 9
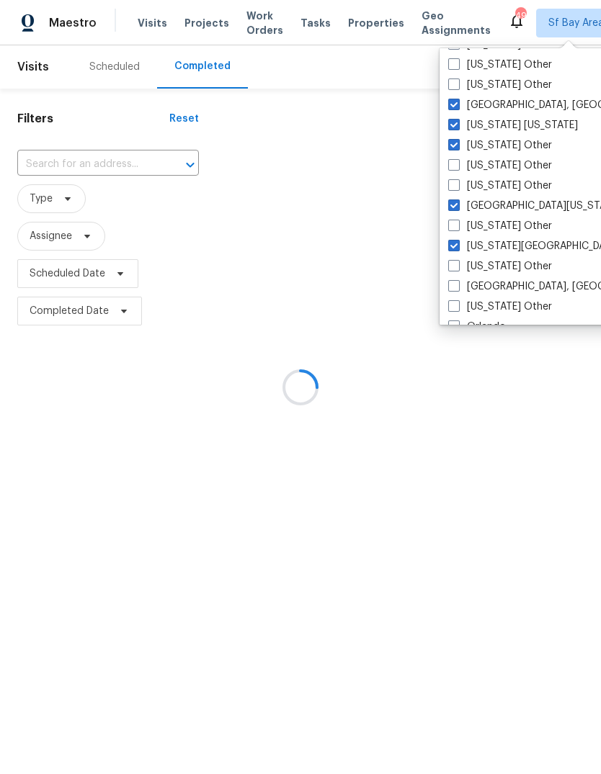
checkbox input "true"
click at [511, 290] on label "[GEOGRAPHIC_DATA], [GEOGRAPHIC_DATA]" at bounding box center [559, 286] width 223 height 14
click at [457, 289] on input "[GEOGRAPHIC_DATA], [GEOGRAPHIC_DATA]" at bounding box center [452, 283] width 9 height 9
checkbox input "true"
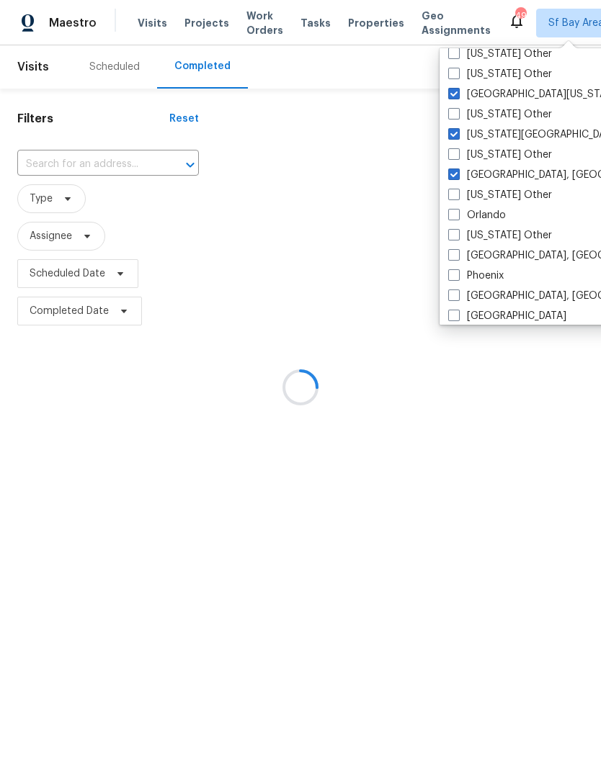
scroll to position [1526, 0]
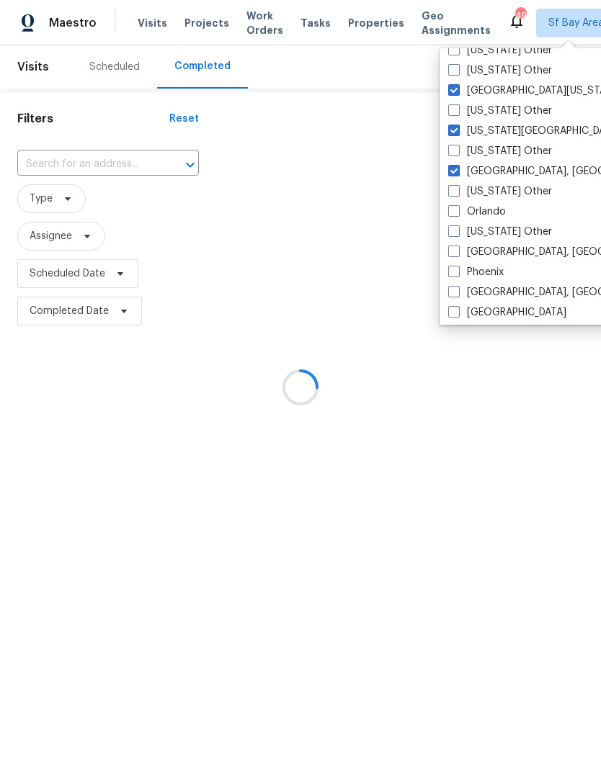
click at [493, 212] on label "Orlando" at bounding box center [477, 212] width 58 height 14
click at [457, 212] on input "Orlando" at bounding box center [452, 209] width 9 height 9
checkbox input "true"
click at [523, 256] on label "[GEOGRAPHIC_DATA], [GEOGRAPHIC_DATA]" at bounding box center [559, 252] width 223 height 14
click at [457, 254] on input "[GEOGRAPHIC_DATA], [GEOGRAPHIC_DATA]" at bounding box center [452, 249] width 9 height 9
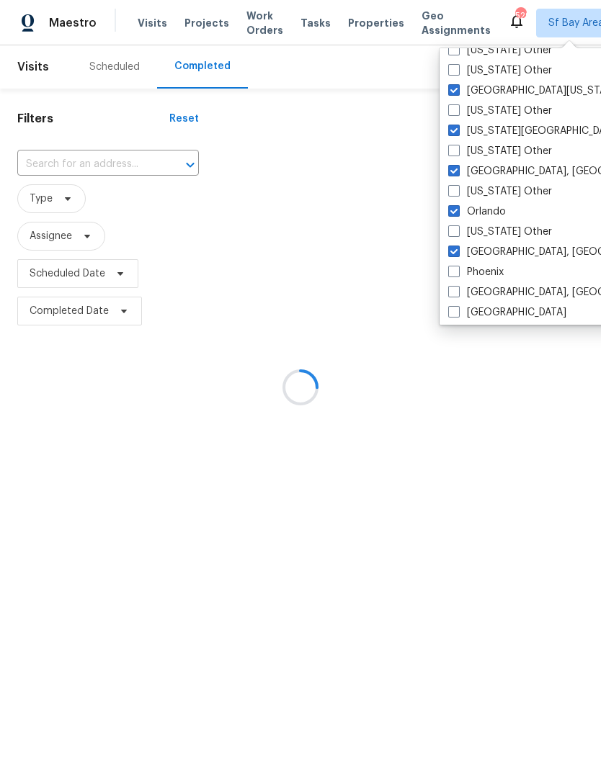
checkbox input "true"
click at [491, 269] on label "Phoenix" at bounding box center [475, 272] width 55 height 14
click at [457, 269] on input "Phoenix" at bounding box center [452, 269] width 9 height 9
checkbox input "true"
click at [511, 294] on label "[GEOGRAPHIC_DATA], [GEOGRAPHIC_DATA]" at bounding box center [559, 292] width 223 height 14
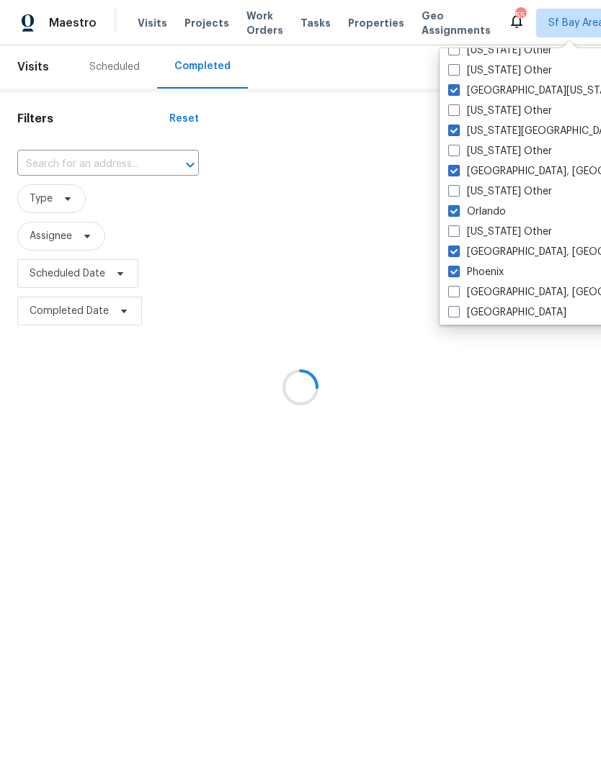
click at [457, 294] on input "[GEOGRAPHIC_DATA], [GEOGRAPHIC_DATA]" at bounding box center [452, 289] width 9 height 9
checkbox input "true"
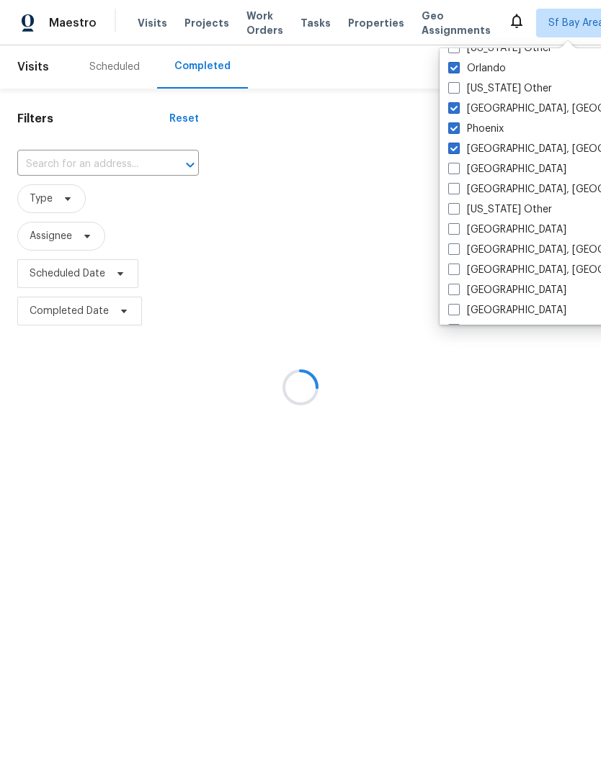
scroll to position [1672, 0]
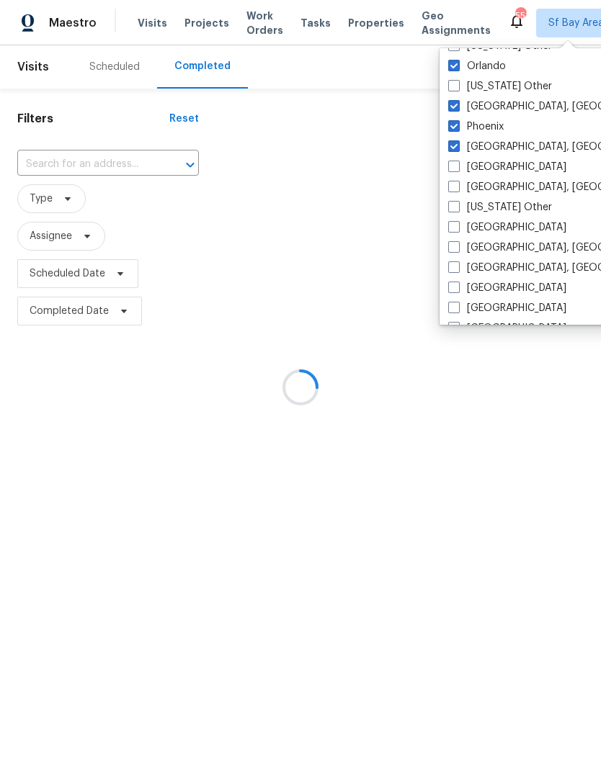
click at [496, 170] on label "[GEOGRAPHIC_DATA]" at bounding box center [507, 167] width 118 height 14
click at [457, 169] on input "[GEOGRAPHIC_DATA]" at bounding box center [452, 164] width 9 height 9
checkbox input "true"
click at [509, 188] on label "[GEOGRAPHIC_DATA], [GEOGRAPHIC_DATA]" at bounding box center [559, 187] width 223 height 14
click at [457, 188] on input "[GEOGRAPHIC_DATA], [GEOGRAPHIC_DATA]" at bounding box center [452, 184] width 9 height 9
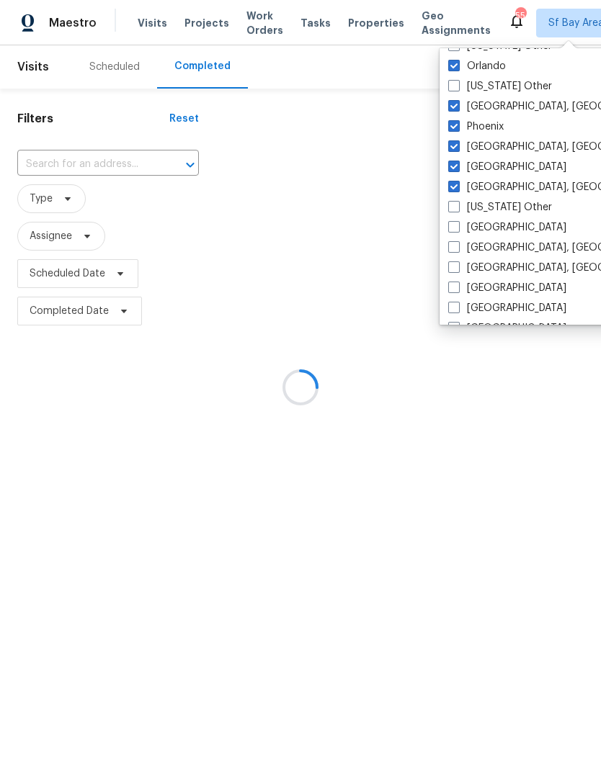
checkbox input "true"
click at [489, 227] on label "[GEOGRAPHIC_DATA]" at bounding box center [507, 227] width 118 height 14
click at [457, 227] on input "[GEOGRAPHIC_DATA]" at bounding box center [452, 224] width 9 height 9
checkbox input "true"
click at [498, 247] on label "[GEOGRAPHIC_DATA], [GEOGRAPHIC_DATA]" at bounding box center [559, 248] width 223 height 14
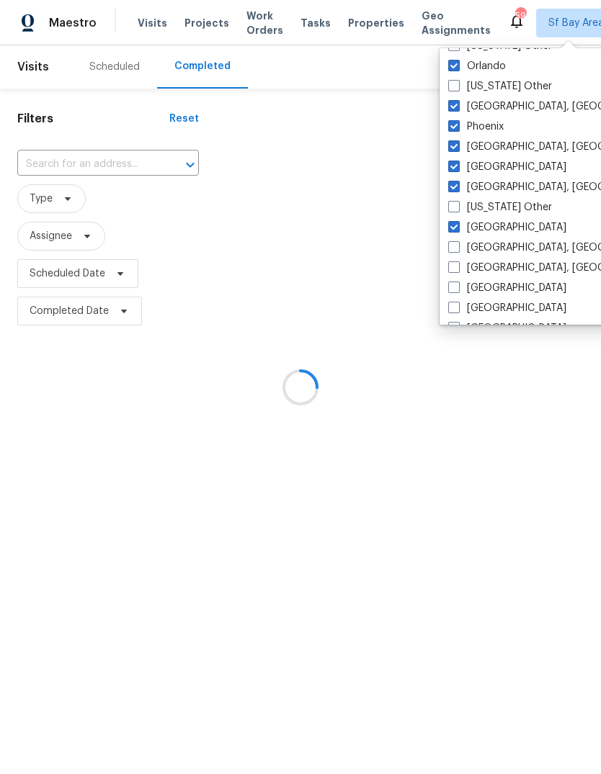
click at [457, 247] on input "[GEOGRAPHIC_DATA], [GEOGRAPHIC_DATA]" at bounding box center [452, 245] width 9 height 9
checkbox input "true"
click at [509, 270] on label "[GEOGRAPHIC_DATA], [GEOGRAPHIC_DATA]" at bounding box center [559, 268] width 223 height 14
click at [457, 270] on input "[GEOGRAPHIC_DATA], [GEOGRAPHIC_DATA]" at bounding box center [452, 265] width 9 height 9
checkbox input "true"
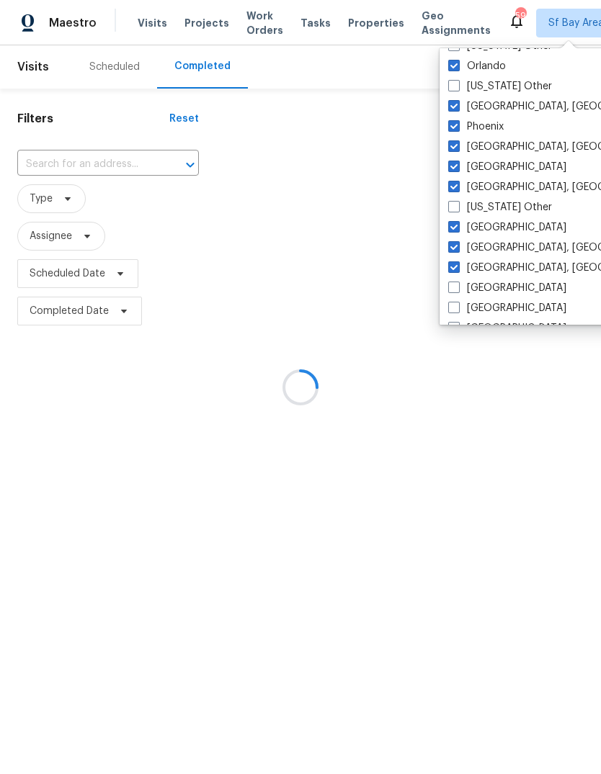
click at [502, 289] on label "[GEOGRAPHIC_DATA]" at bounding box center [507, 288] width 118 height 14
click at [457, 289] on input "[GEOGRAPHIC_DATA]" at bounding box center [452, 285] width 9 height 9
checkbox input "true"
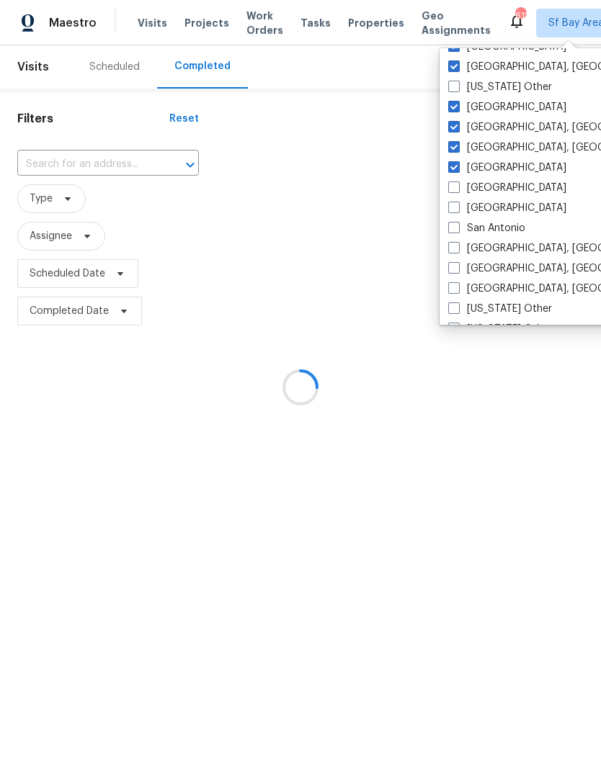
scroll to position [1801, 0]
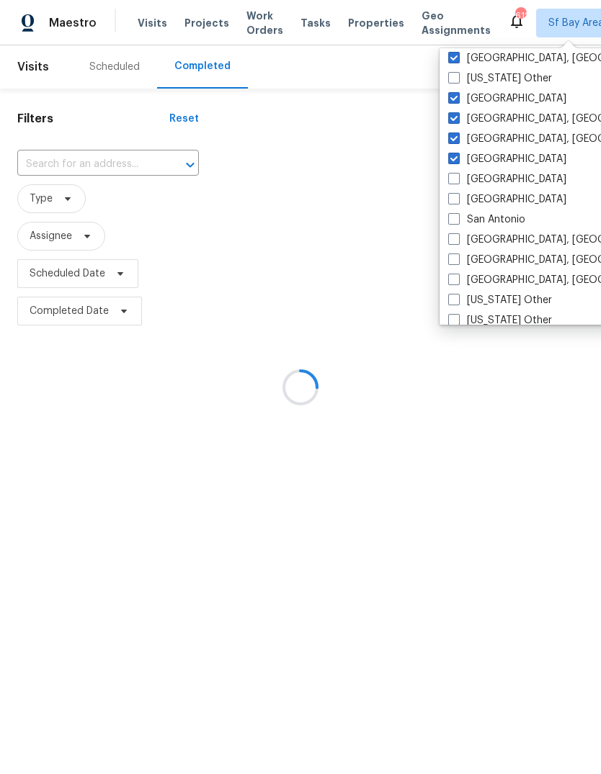
click at [502, 184] on label "[GEOGRAPHIC_DATA]" at bounding box center [507, 179] width 118 height 14
click at [457, 182] on input "[GEOGRAPHIC_DATA]" at bounding box center [452, 176] width 9 height 9
checkbox input "true"
click at [511, 197] on label "[GEOGRAPHIC_DATA]" at bounding box center [507, 199] width 118 height 14
click at [457, 197] on input "[GEOGRAPHIC_DATA]" at bounding box center [452, 196] width 9 height 9
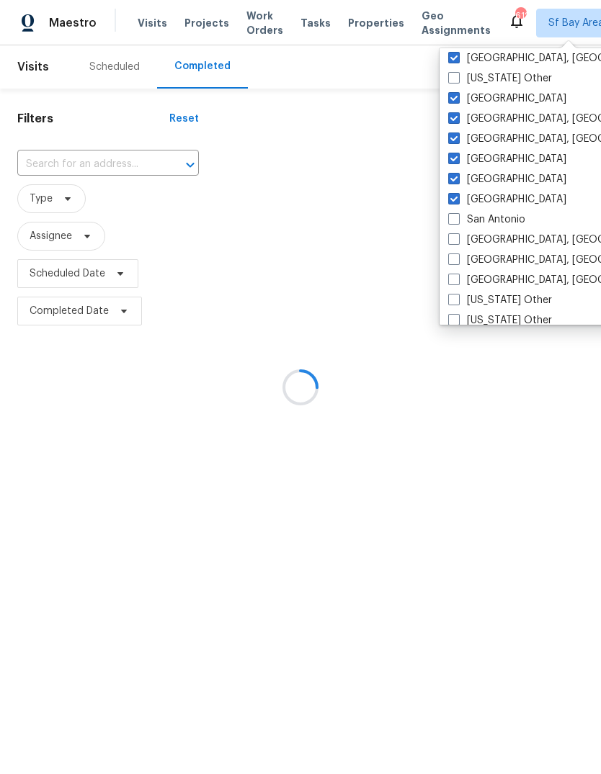
checkbox input "true"
click at [509, 216] on label "San Antonio" at bounding box center [486, 219] width 77 height 14
click at [457, 216] on input "San Antonio" at bounding box center [452, 216] width 9 height 9
checkbox input "true"
click at [508, 239] on label "[GEOGRAPHIC_DATA], [GEOGRAPHIC_DATA]" at bounding box center [559, 240] width 223 height 14
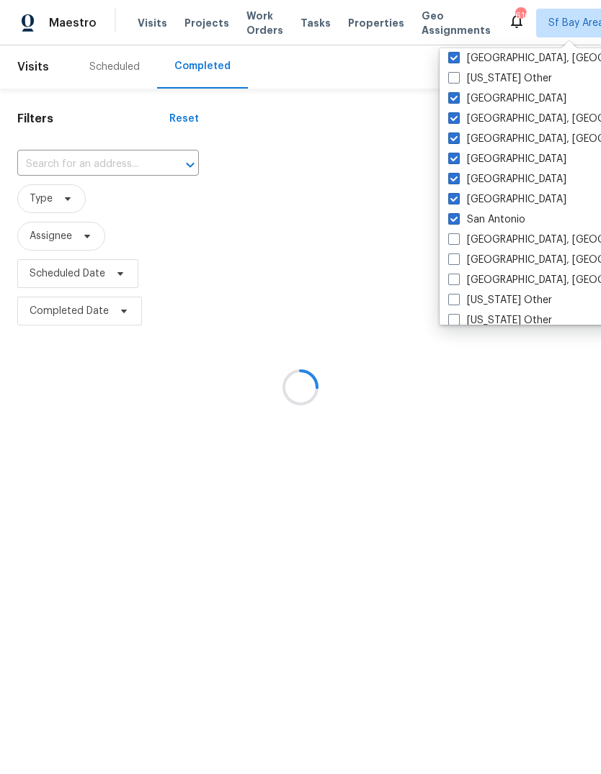
click at [457, 239] on input "[GEOGRAPHIC_DATA], [GEOGRAPHIC_DATA]" at bounding box center [452, 237] width 9 height 9
checkbox input "true"
click at [503, 258] on label "[GEOGRAPHIC_DATA], [GEOGRAPHIC_DATA]" at bounding box center [559, 260] width 223 height 14
click at [457, 258] on input "[GEOGRAPHIC_DATA], [GEOGRAPHIC_DATA]" at bounding box center [452, 257] width 9 height 9
checkbox input "true"
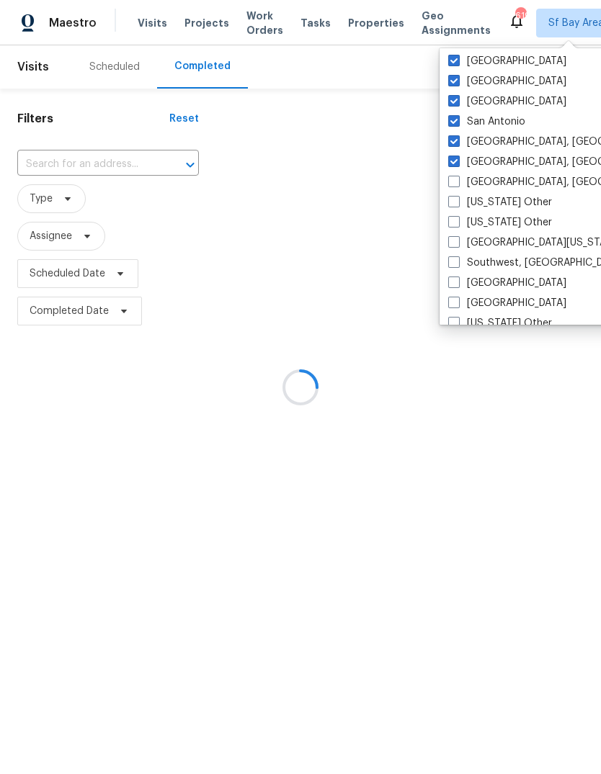
scroll to position [1899, 0]
click at [498, 184] on label "[GEOGRAPHIC_DATA], [GEOGRAPHIC_DATA]" at bounding box center [559, 181] width 223 height 14
click at [457, 184] on input "[GEOGRAPHIC_DATA], [GEOGRAPHIC_DATA]" at bounding box center [452, 178] width 9 height 9
checkbox input "true"
click at [501, 243] on label "[GEOGRAPHIC_DATA][US_STATE]" at bounding box center [534, 242] width 172 height 14
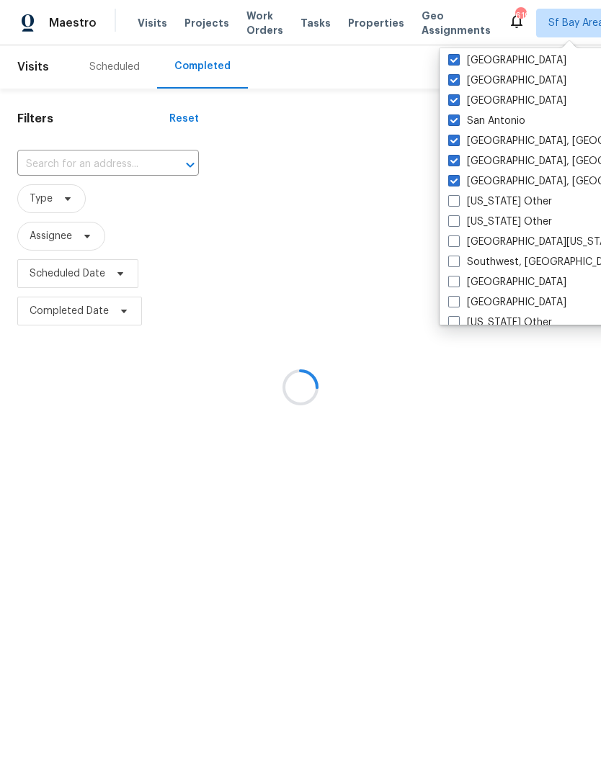
click at [457, 243] on input "[GEOGRAPHIC_DATA][US_STATE]" at bounding box center [452, 239] width 9 height 9
checkbox input "true"
click at [512, 256] on label "Southwest, [GEOGRAPHIC_DATA]" at bounding box center [536, 262] width 176 height 14
click at [457, 256] on input "Southwest, [GEOGRAPHIC_DATA]" at bounding box center [452, 259] width 9 height 9
checkbox input "true"
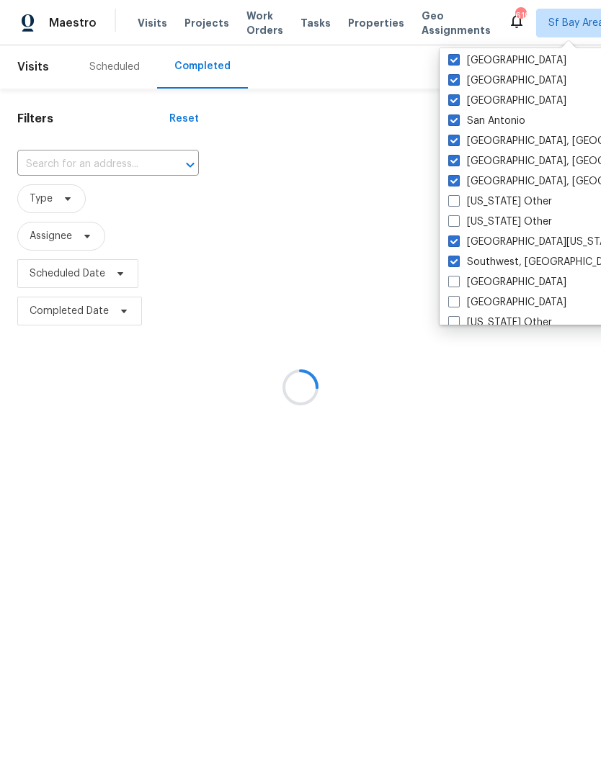
click at [486, 277] on label "[GEOGRAPHIC_DATA]" at bounding box center [507, 282] width 118 height 14
click at [457, 277] on input "[GEOGRAPHIC_DATA]" at bounding box center [452, 279] width 9 height 9
checkbox input "true"
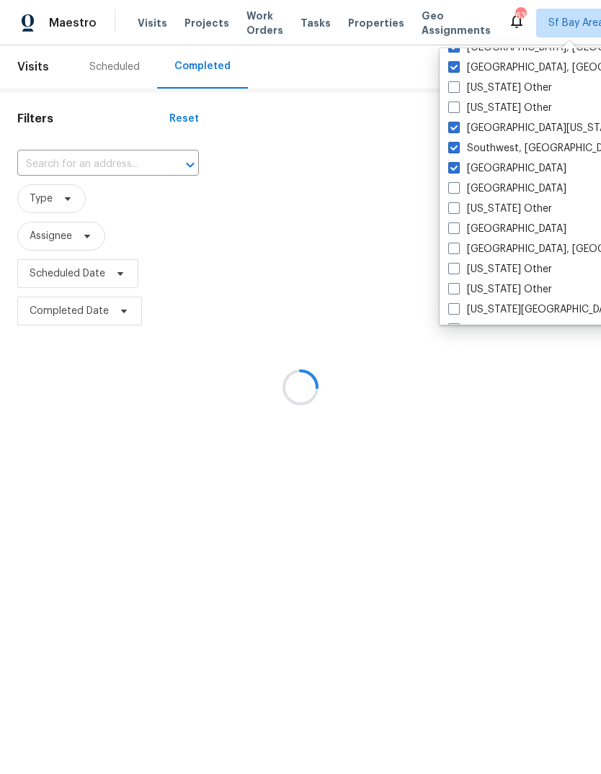
scroll to position [2014, 0]
click at [488, 192] on label "[GEOGRAPHIC_DATA]" at bounding box center [507, 188] width 118 height 14
click at [457, 190] on input "[GEOGRAPHIC_DATA]" at bounding box center [452, 185] width 9 height 9
checkbox input "true"
click at [490, 231] on label "[GEOGRAPHIC_DATA]" at bounding box center [507, 228] width 118 height 14
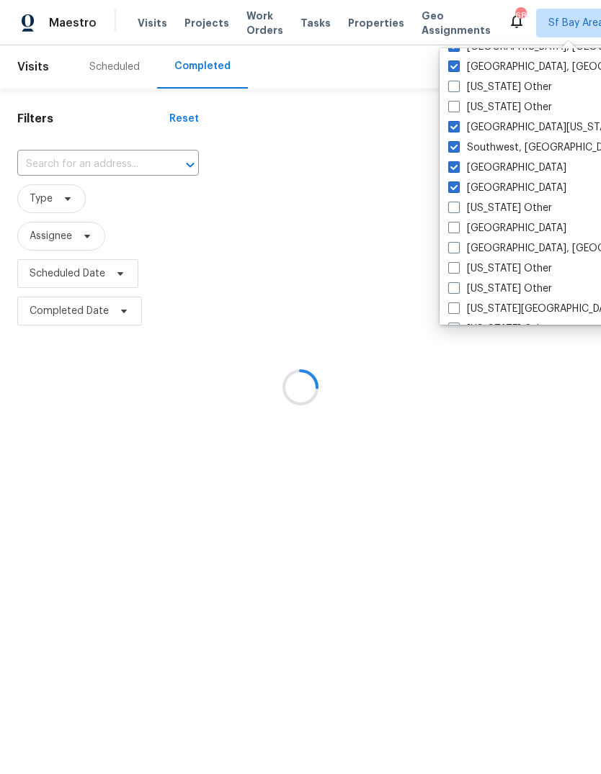
click at [457, 230] on input "[GEOGRAPHIC_DATA]" at bounding box center [452, 225] width 9 height 9
checkbox input "true"
click at [490, 247] on label "[GEOGRAPHIC_DATA], [GEOGRAPHIC_DATA]" at bounding box center [559, 248] width 223 height 14
click at [457, 247] on input "[GEOGRAPHIC_DATA], [GEOGRAPHIC_DATA]" at bounding box center [452, 245] width 9 height 9
checkbox input "true"
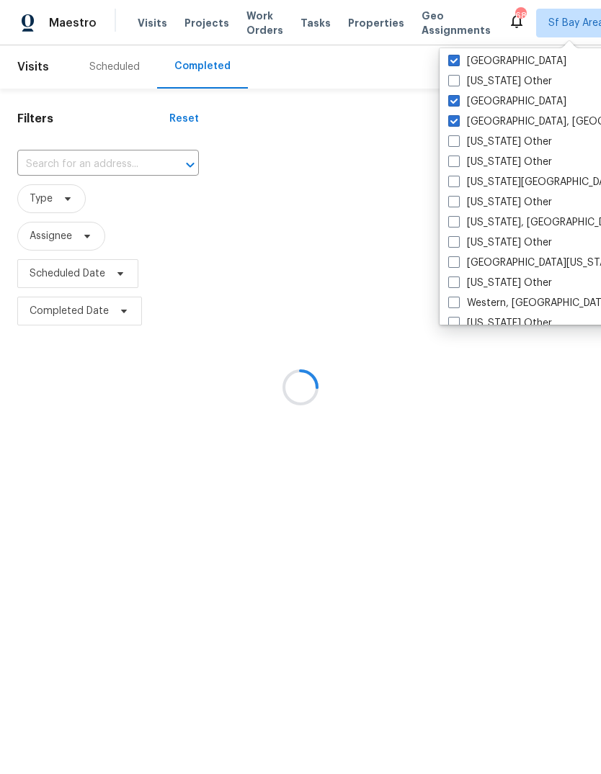
scroll to position [2142, 0]
click at [511, 184] on label "[US_STATE][GEOGRAPHIC_DATA], [GEOGRAPHIC_DATA]" at bounding box center [586, 181] width 277 height 14
click at [457, 183] on input "[US_STATE][GEOGRAPHIC_DATA], [GEOGRAPHIC_DATA]" at bounding box center [452, 178] width 9 height 9
checkbox input "true"
click at [506, 204] on label "[US_STATE] Other" at bounding box center [500, 201] width 104 height 14
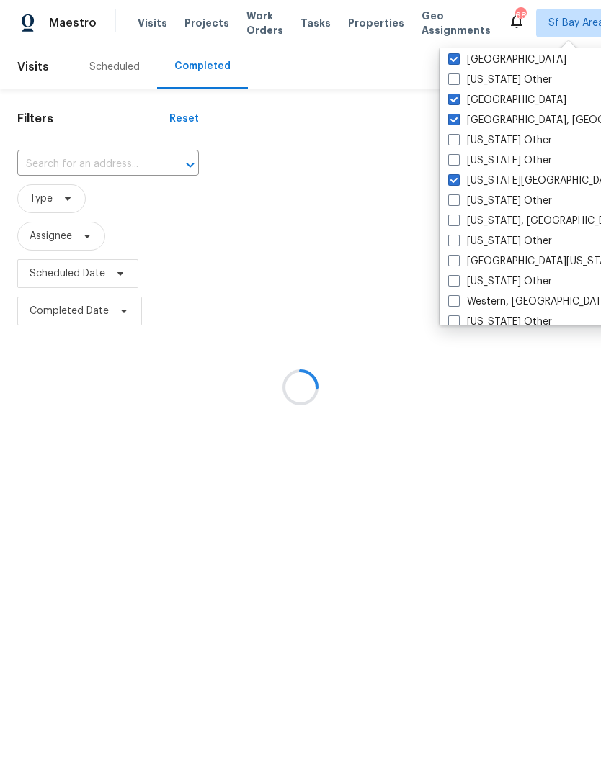
click at [457, 203] on input "[US_STATE] Other" at bounding box center [452, 198] width 9 height 9
click at [512, 202] on label "[US_STATE] Other" at bounding box center [500, 201] width 104 height 14
click at [457, 202] on input "[US_STATE] Other" at bounding box center [452, 198] width 9 height 9
checkbox input "false"
click at [523, 221] on label "[US_STATE], [GEOGRAPHIC_DATA]" at bounding box center [537, 221] width 178 height 14
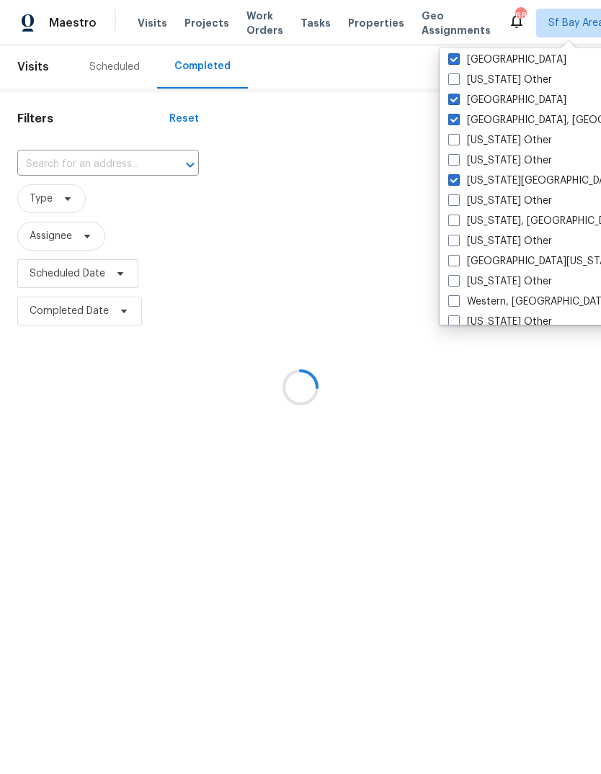
click at [457, 221] on input "[US_STATE], [GEOGRAPHIC_DATA]" at bounding box center [452, 218] width 9 height 9
checkbox input "true"
click at [506, 262] on label "[GEOGRAPHIC_DATA][US_STATE]" at bounding box center [534, 261] width 172 height 14
click at [457, 262] on input "[GEOGRAPHIC_DATA][US_STATE]" at bounding box center [452, 258] width 9 height 9
checkbox input "true"
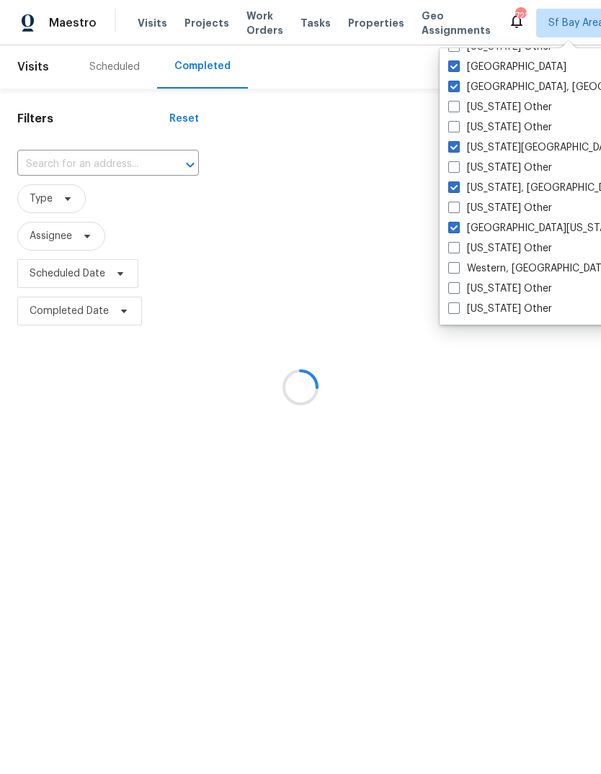
scroll to position [2175, 0]
click at [514, 267] on label "Western, [GEOGRAPHIC_DATA]" at bounding box center [529, 268] width 163 height 14
click at [457, 267] on input "Western, [GEOGRAPHIC_DATA]" at bounding box center [452, 265] width 9 height 9
checkbox input "true"
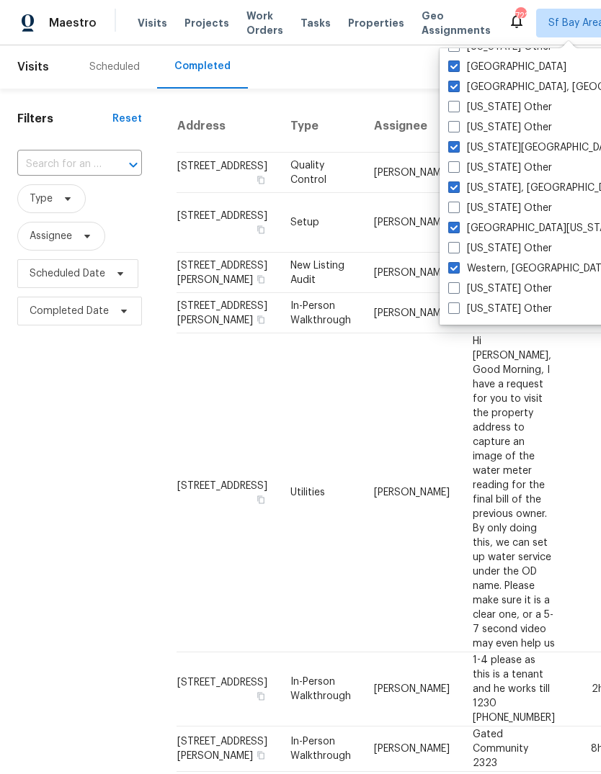
click at [302, 27] on span "Tasks" at bounding box center [315, 23] width 30 height 10
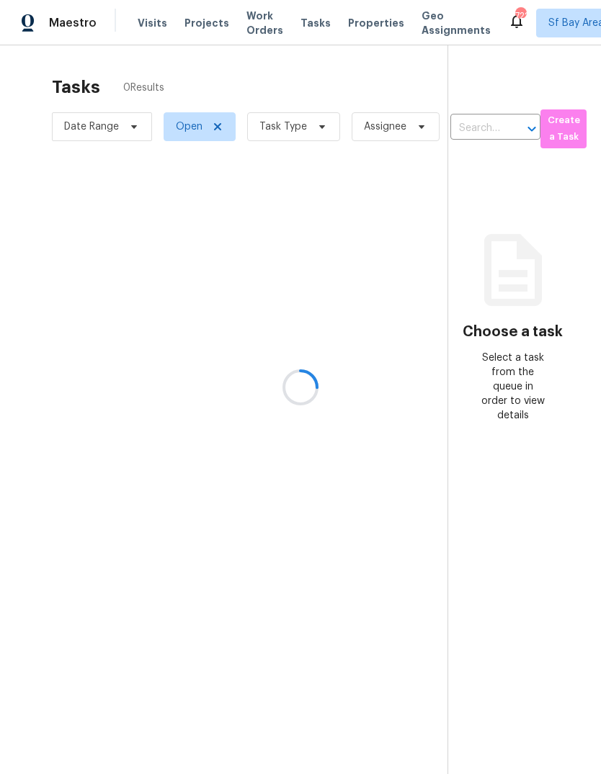
click at [309, 130] on div at bounding box center [300, 387] width 601 height 774
click at [307, 126] on div at bounding box center [300, 387] width 601 height 774
click at [275, 132] on div at bounding box center [300, 387] width 601 height 774
click at [283, 130] on div at bounding box center [300, 387] width 601 height 774
click at [264, 135] on div at bounding box center [300, 387] width 601 height 774
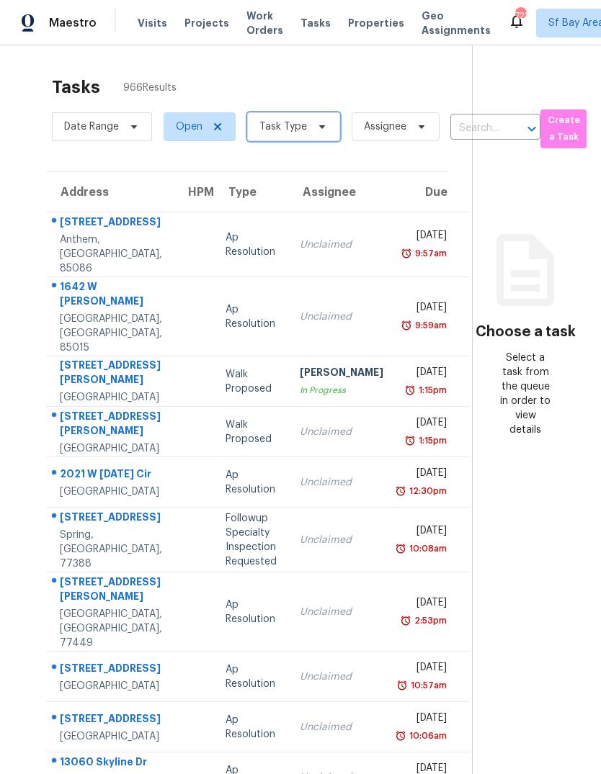
click at [297, 125] on span "Task Type" at bounding box center [283, 127] width 48 height 14
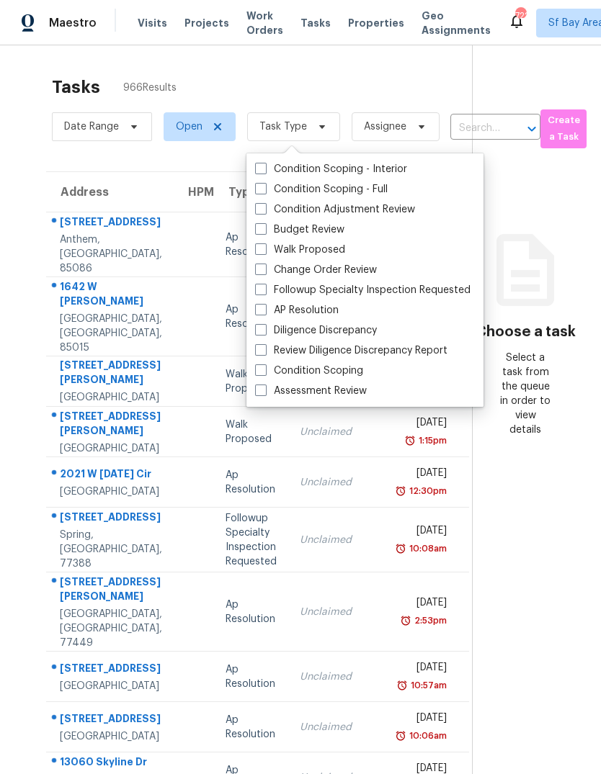
click at [344, 388] on label "Assessment Review" at bounding box center [311, 391] width 112 height 14
click at [264, 388] on input "Assessment Review" at bounding box center [259, 388] width 9 height 9
checkbox input "true"
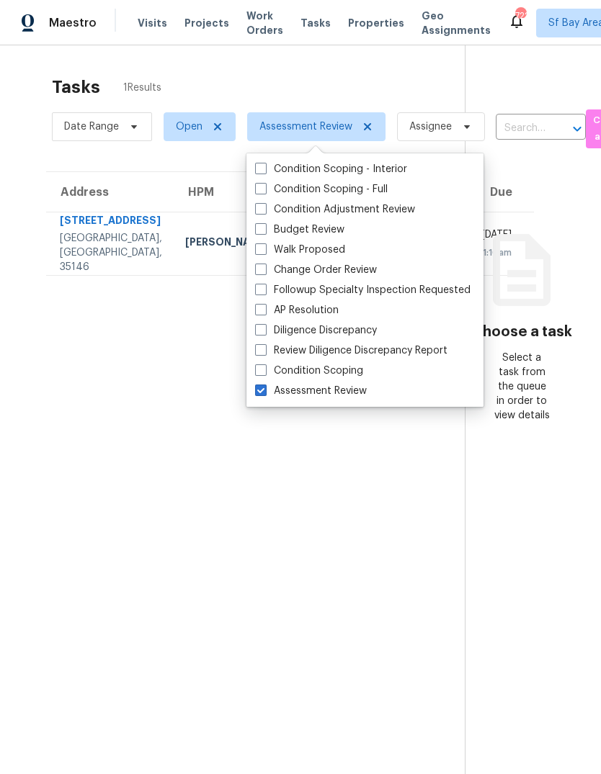
click at [86, 231] on div "[STREET_ADDRESS]" at bounding box center [111, 222] width 102 height 18
